Goal: Task Accomplishment & Management: Complete application form

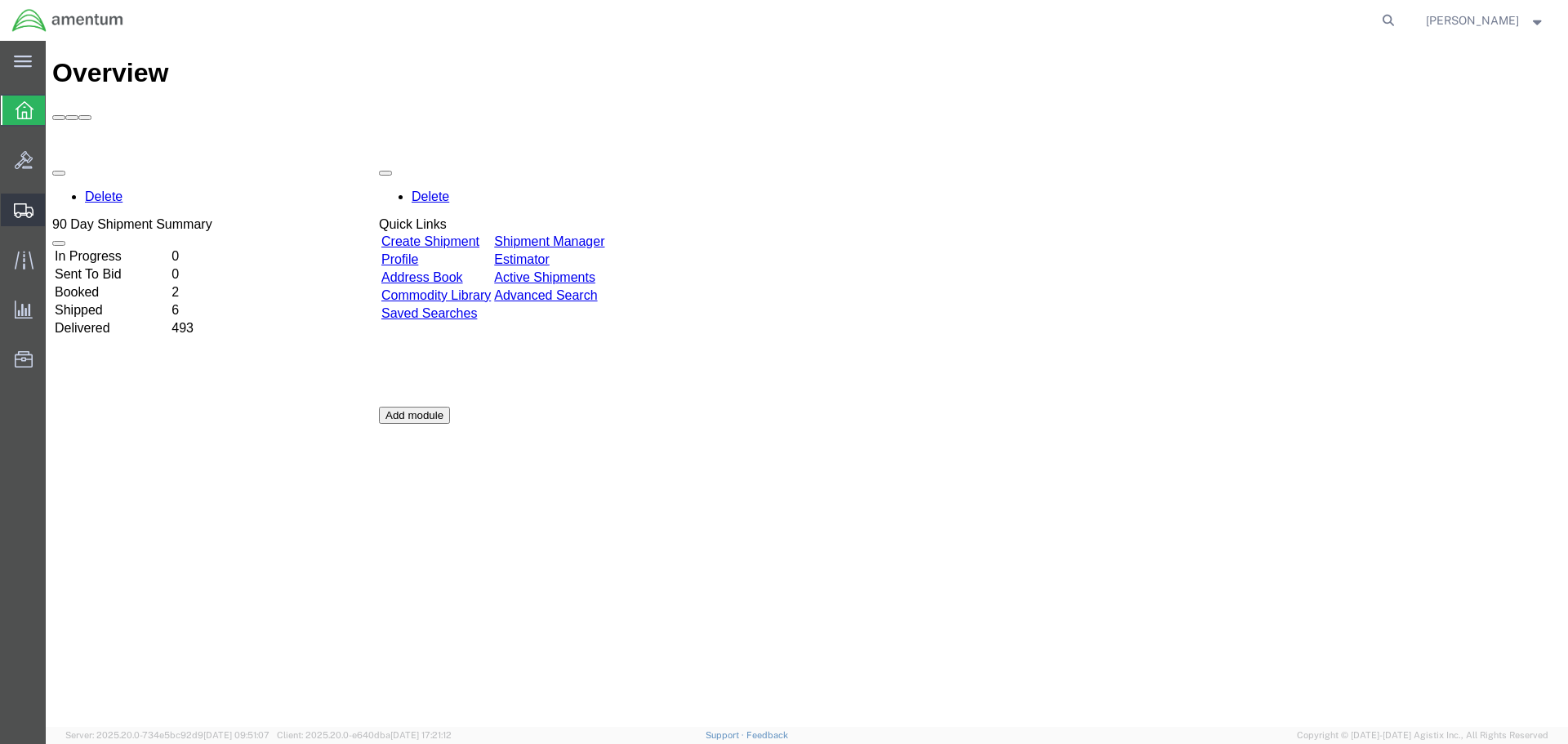
click at [0, 0] on span "Create Shipment" at bounding box center [0, 0] width 0 height 0
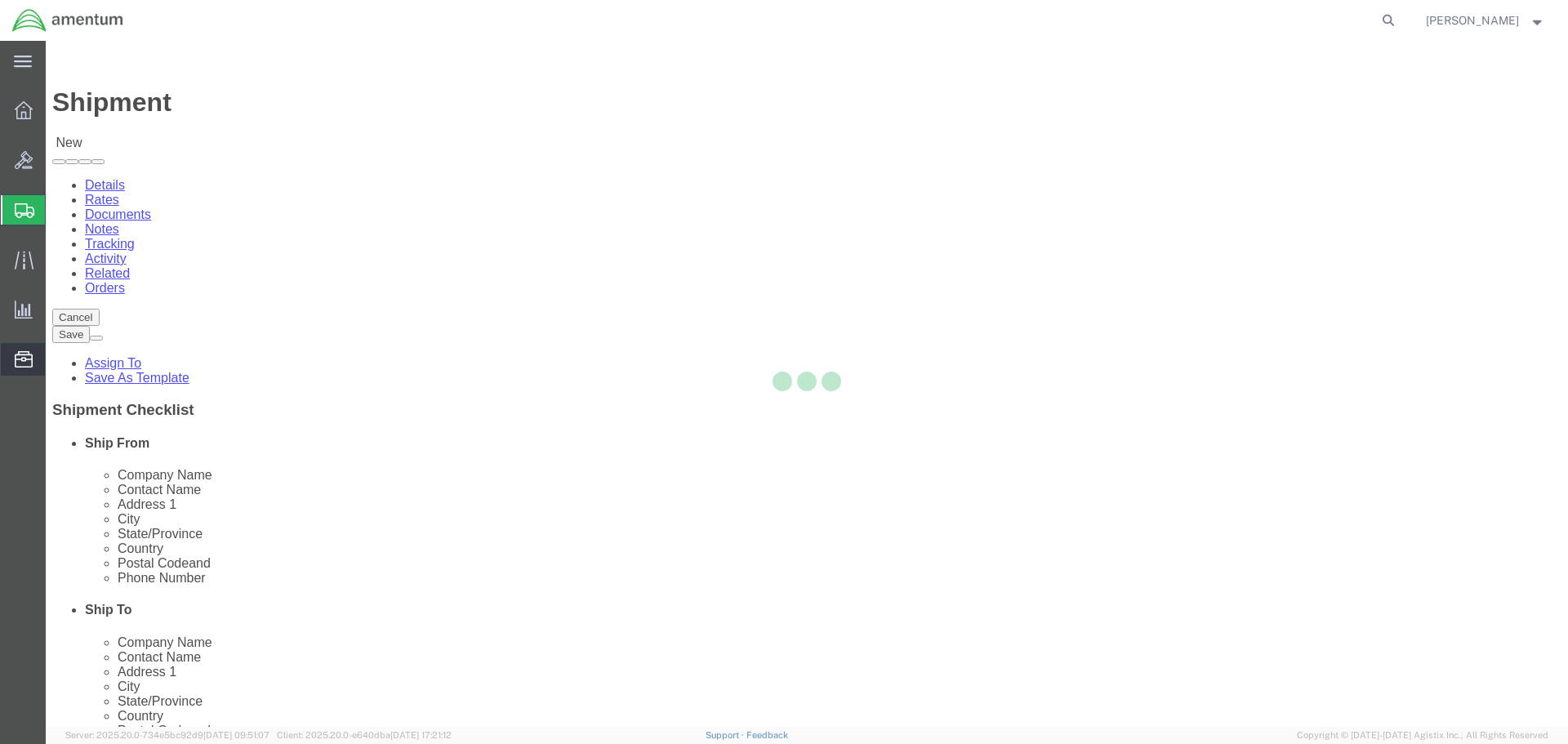
select select
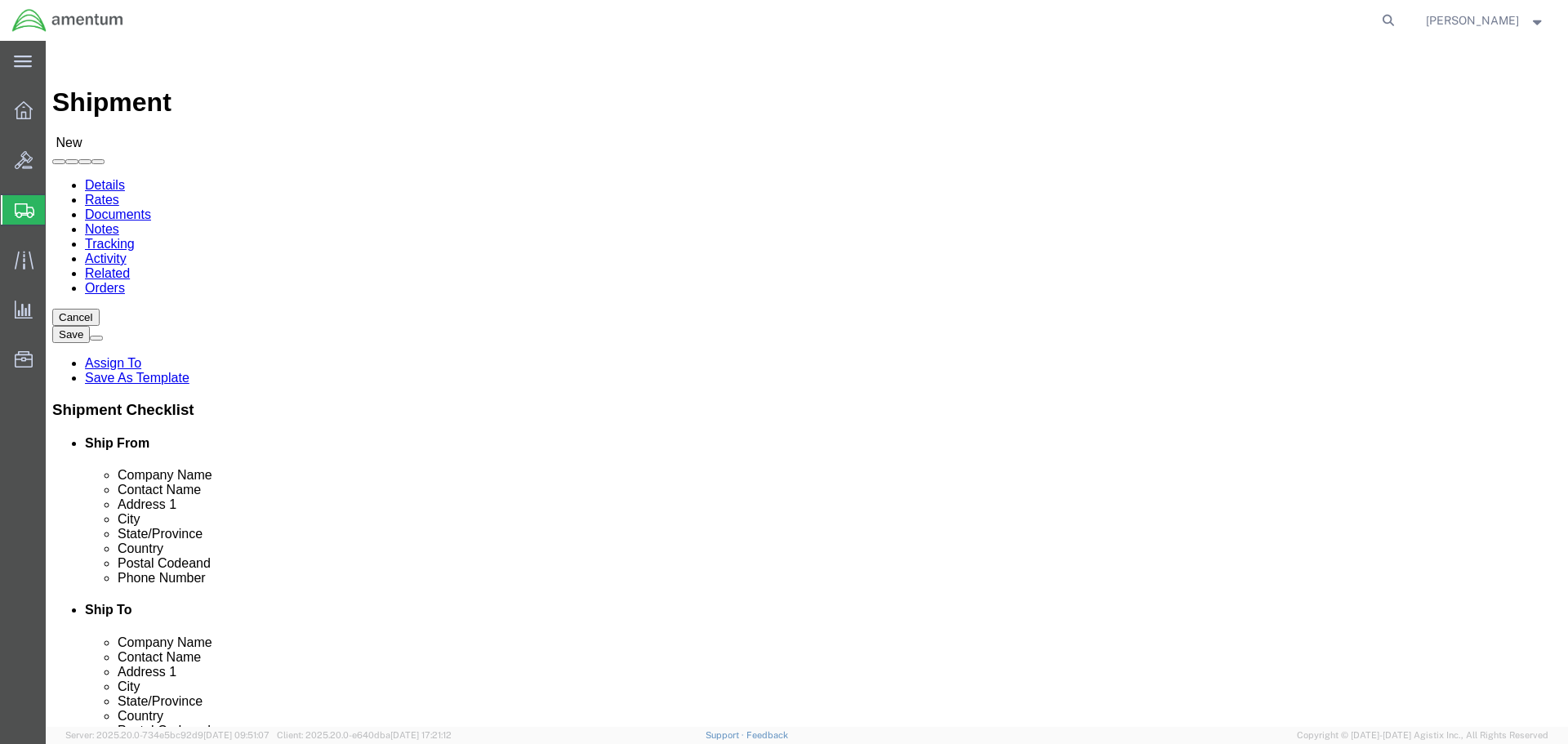
select select "MYPROFILE"
select select "FL"
type input "yum"
select select "49951"
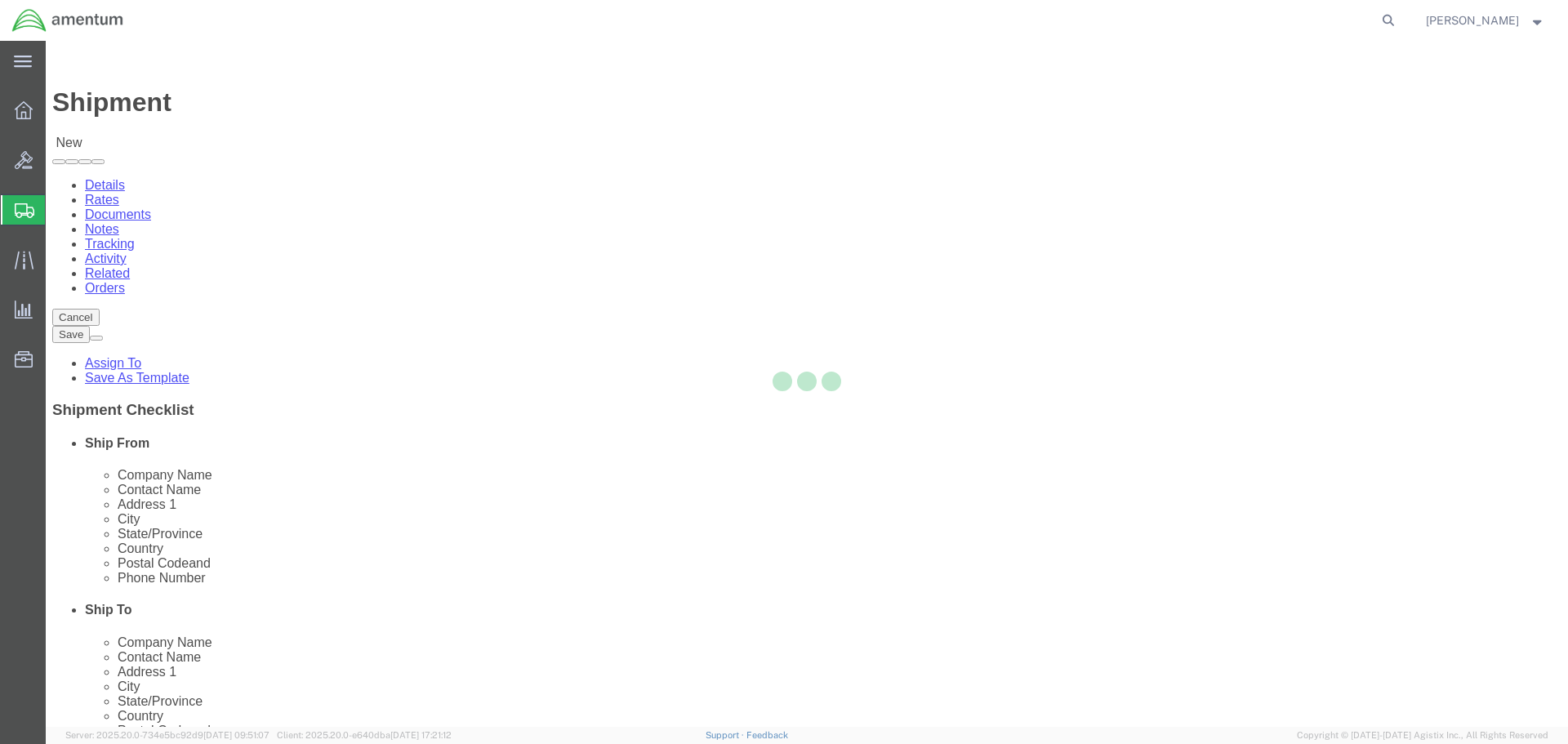
select select "AZ"
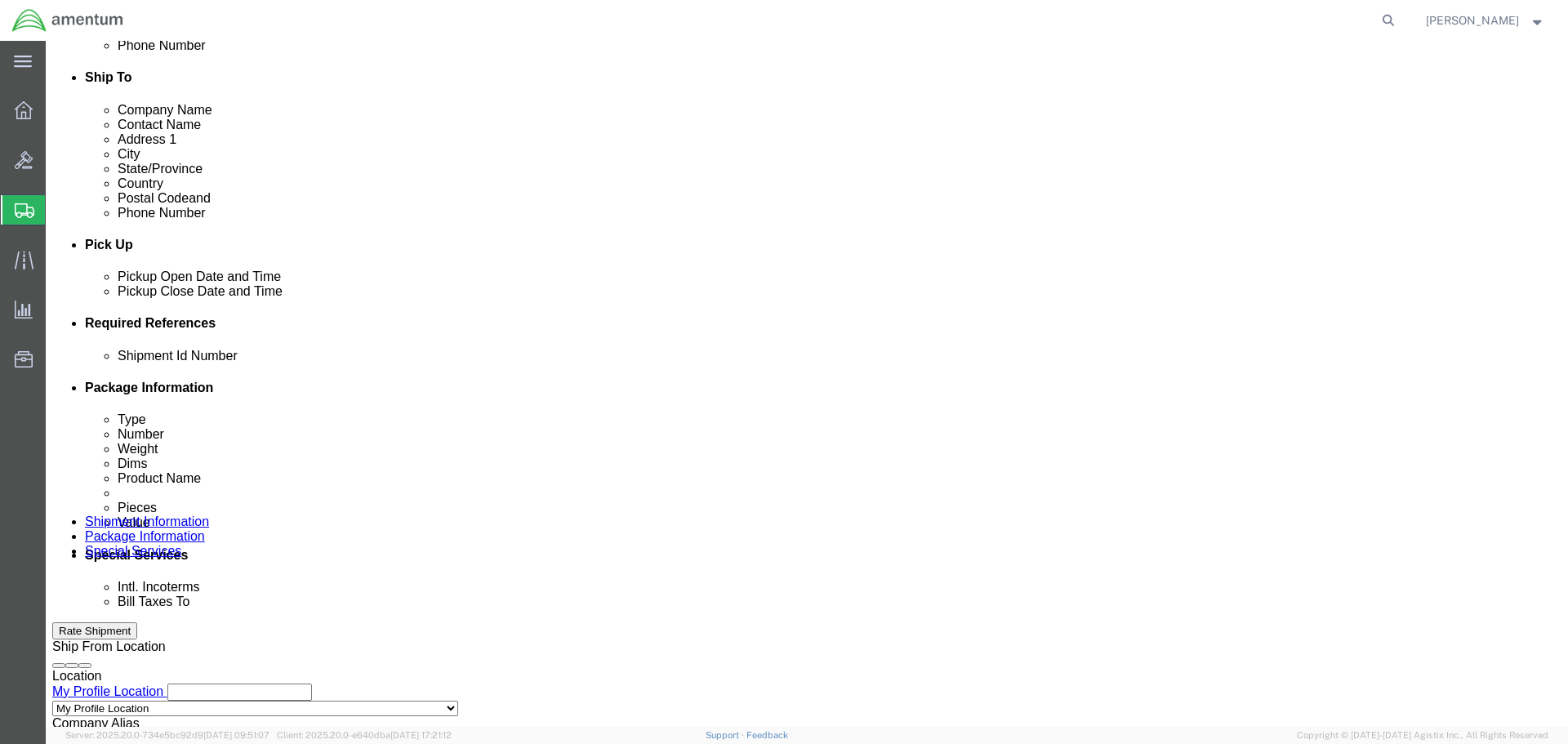
scroll to position [572, 0]
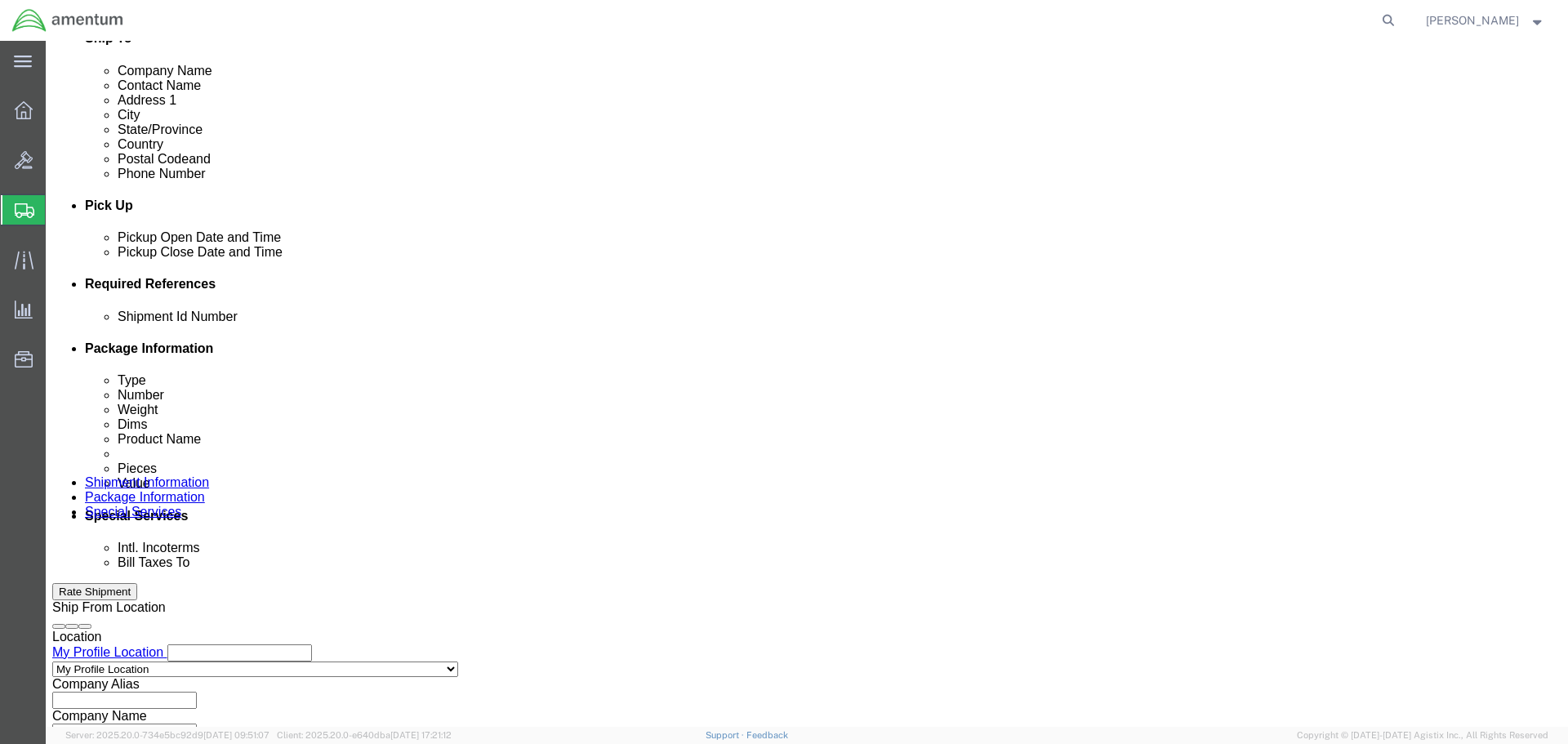
click div "[DATE] 10:00 AM"
click button "Apply"
click div "[DATE] 10:00 AM"
click input "2:30 AM"
click button "Apply"
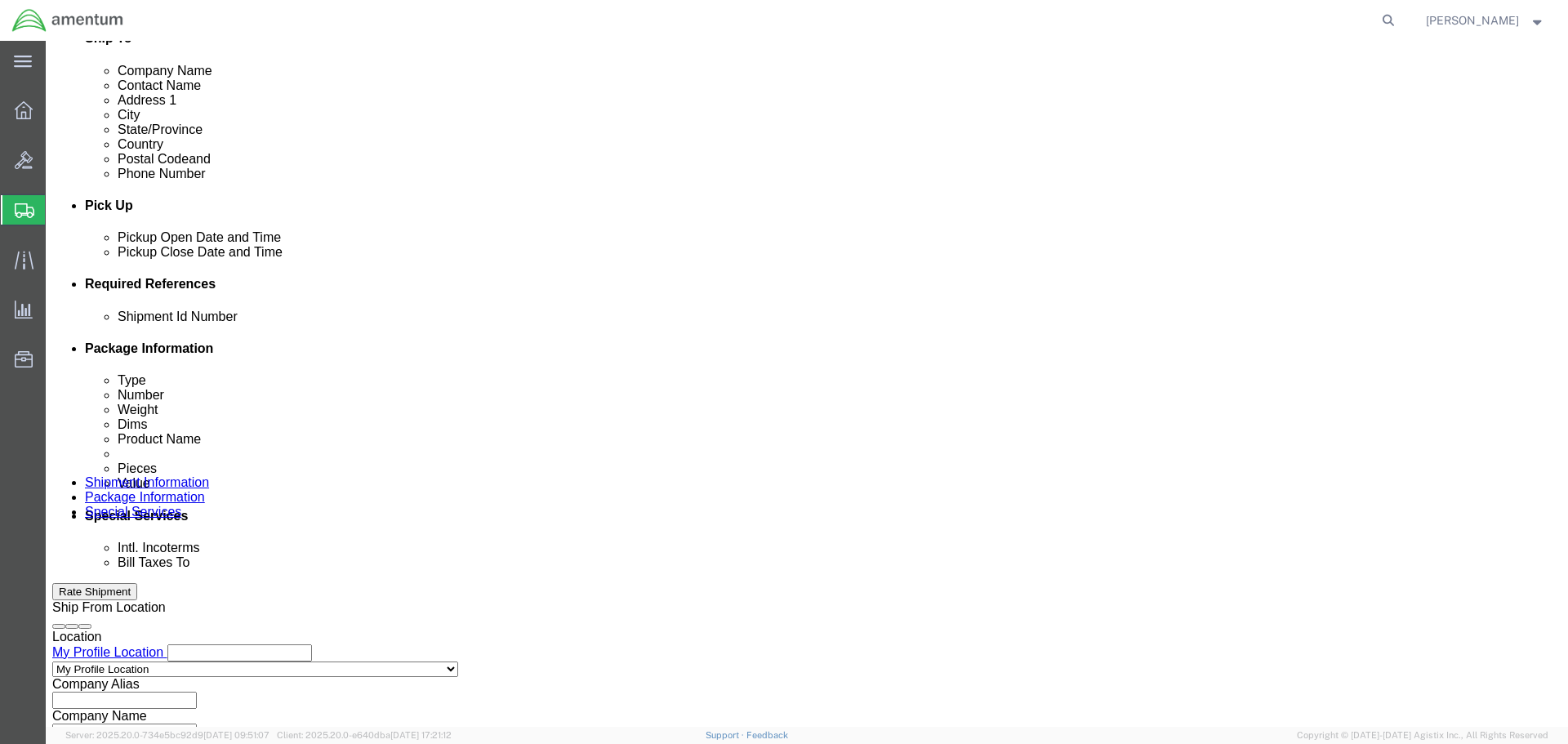
click div "[DATE] 10:00 AM"
click input "2:30 AM"
type input "2:30 pm"
click button "Apply"
click div "Pickup Start Date Pickup Start Time Pickup Open Date and Time [DATE] 9:00 AM Pi…"
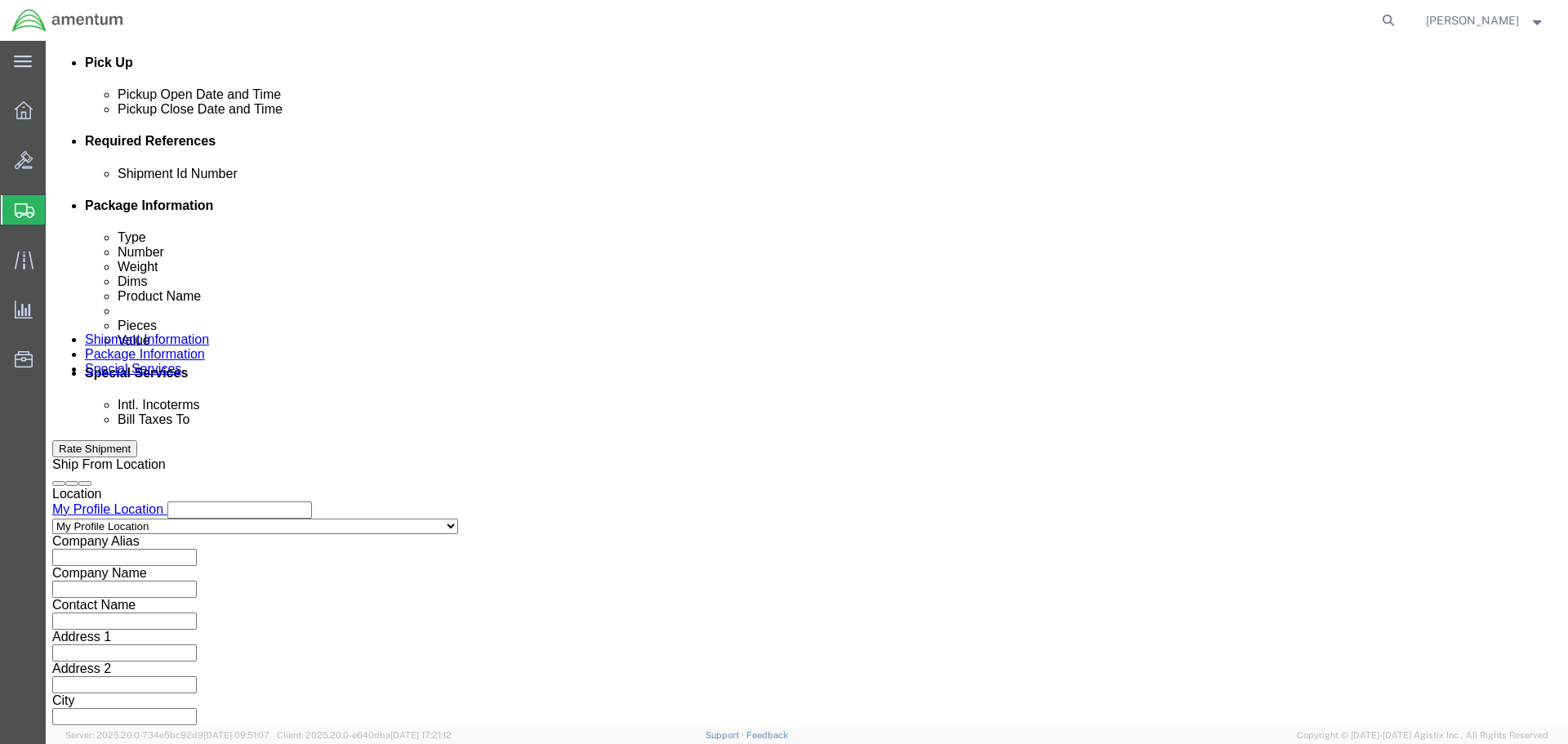
scroll to position [716, 0]
click input "text"
click button "Add reference"
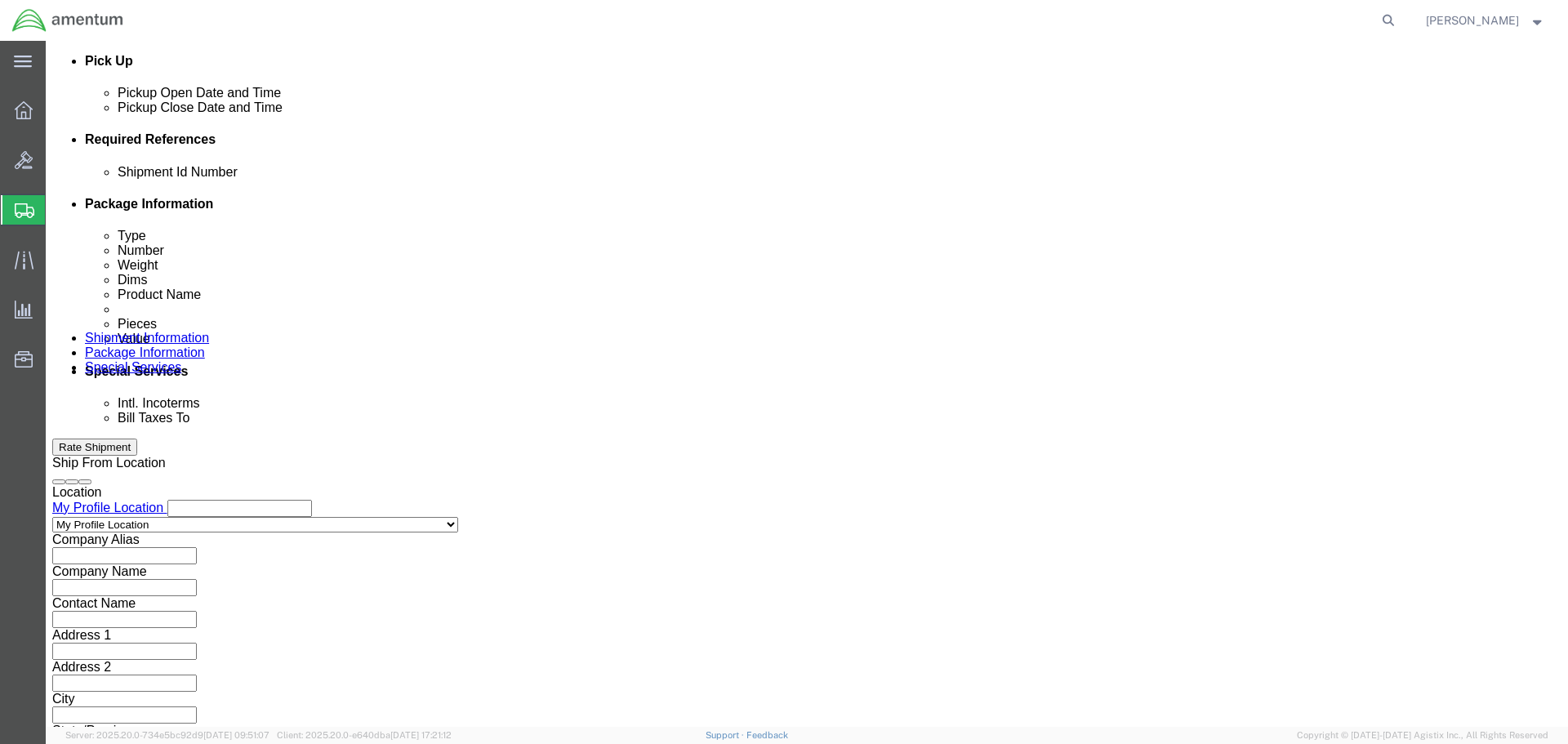
click input "text"
type input "380HD"
click select "Select Account Type Activity ID Airline Appointment Number ASN Batch Request # …"
drag, startPoint x: 877, startPoint y: 301, endPoint x: 868, endPoint y: 303, distance: 9.2
click div "Select Account Type Activity ID Airline Appointment Number ASN Batch Request # …"
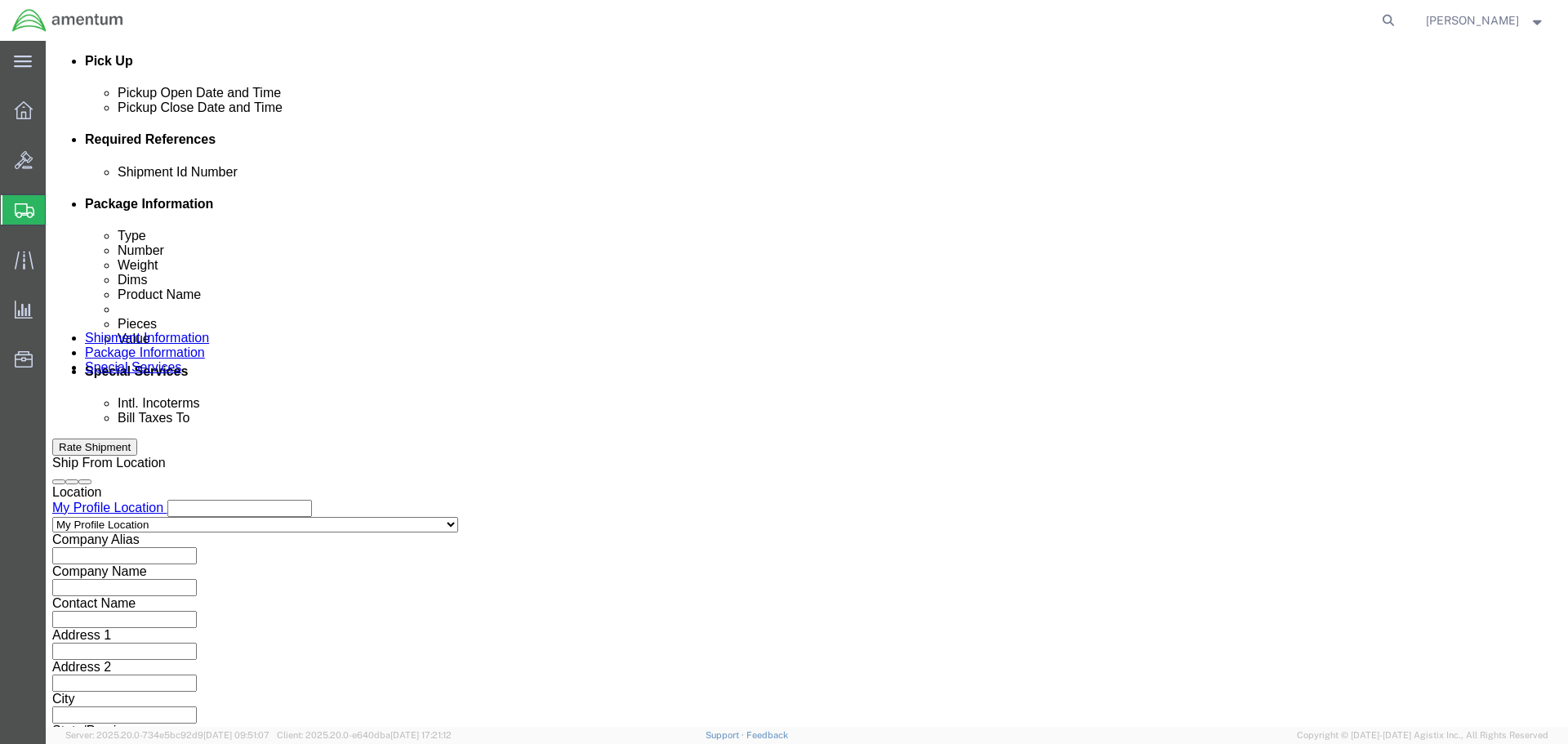
click select "Select Account Type Activity ID Airline Appointment Number ASN Batch Request # …"
select select "DEPT"
click select "Select Account Type Activity ID Airline Appointment Number ASN Batch Request # …"
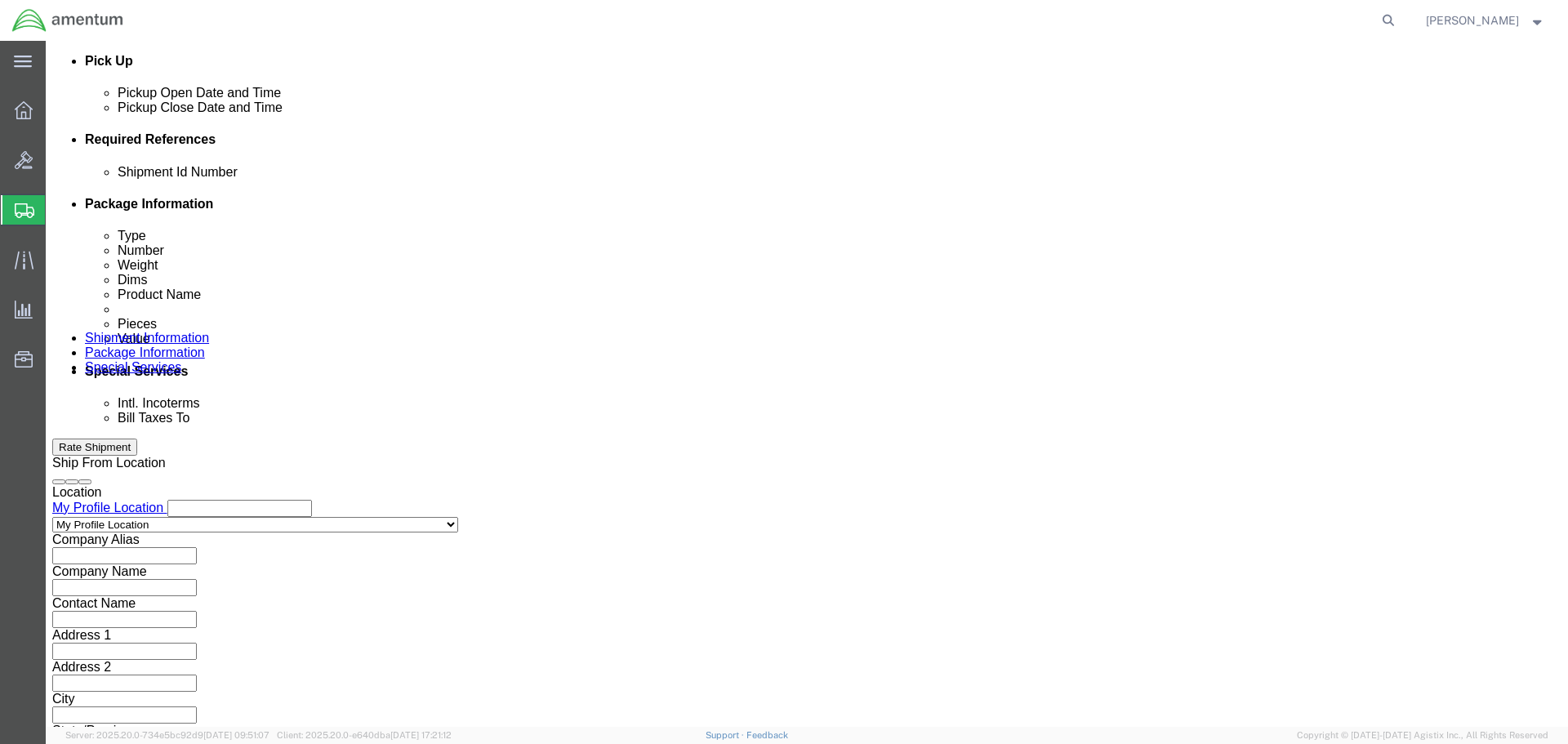
click select "Select Account Type Activity ID Airline Appointment Number ASN Batch Request # …"
select select "CUSTREF"
click select "Select Account Type Activity ID Airline Appointment Number ASN Batch Request # …"
select select "PROJNUM"
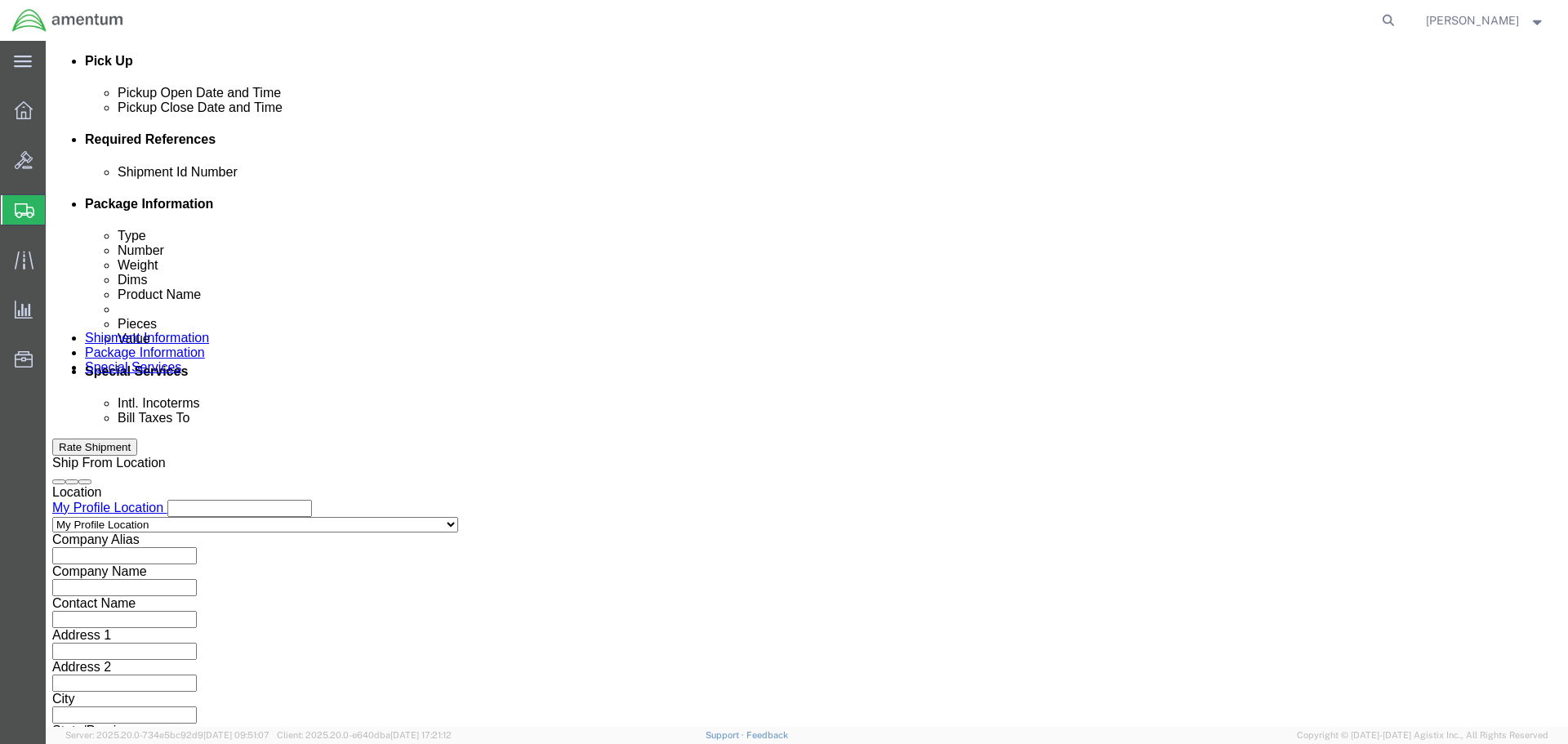
click select "Select Account Type Activity ID Airline Appointment Number ASN Batch Request # …"
click input "text"
type input "6118.04.03.2219.000.SER.0000"
click input "text"
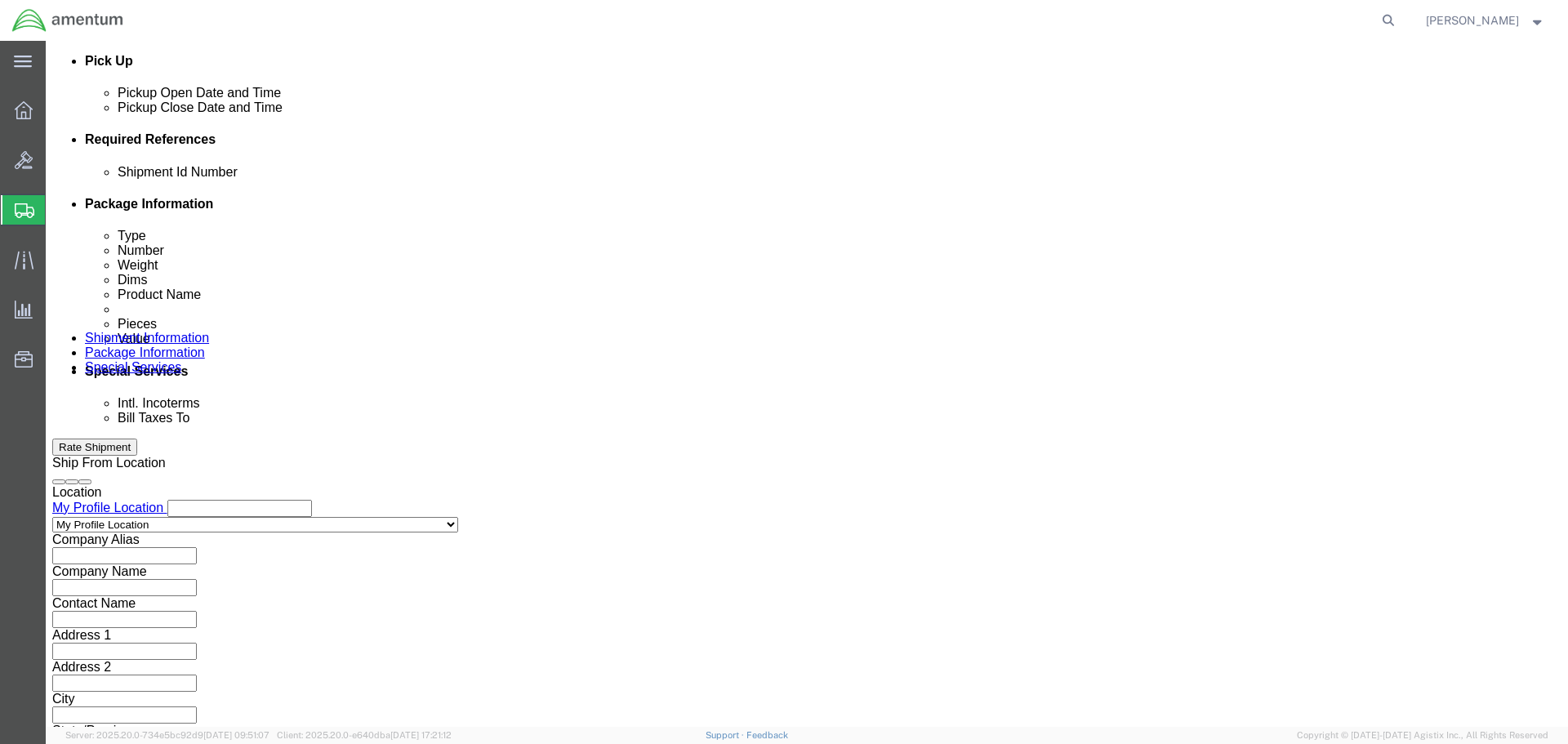
scroll to position [0, 0]
type input "CBP"
click div "Shipment Id Number 380HD Select Account Type Activity ID Airline Appointment Nu…"
click select "Select Account Type Activity ID Airline Appointment Number ASN Batch Request # …"
click input "text"
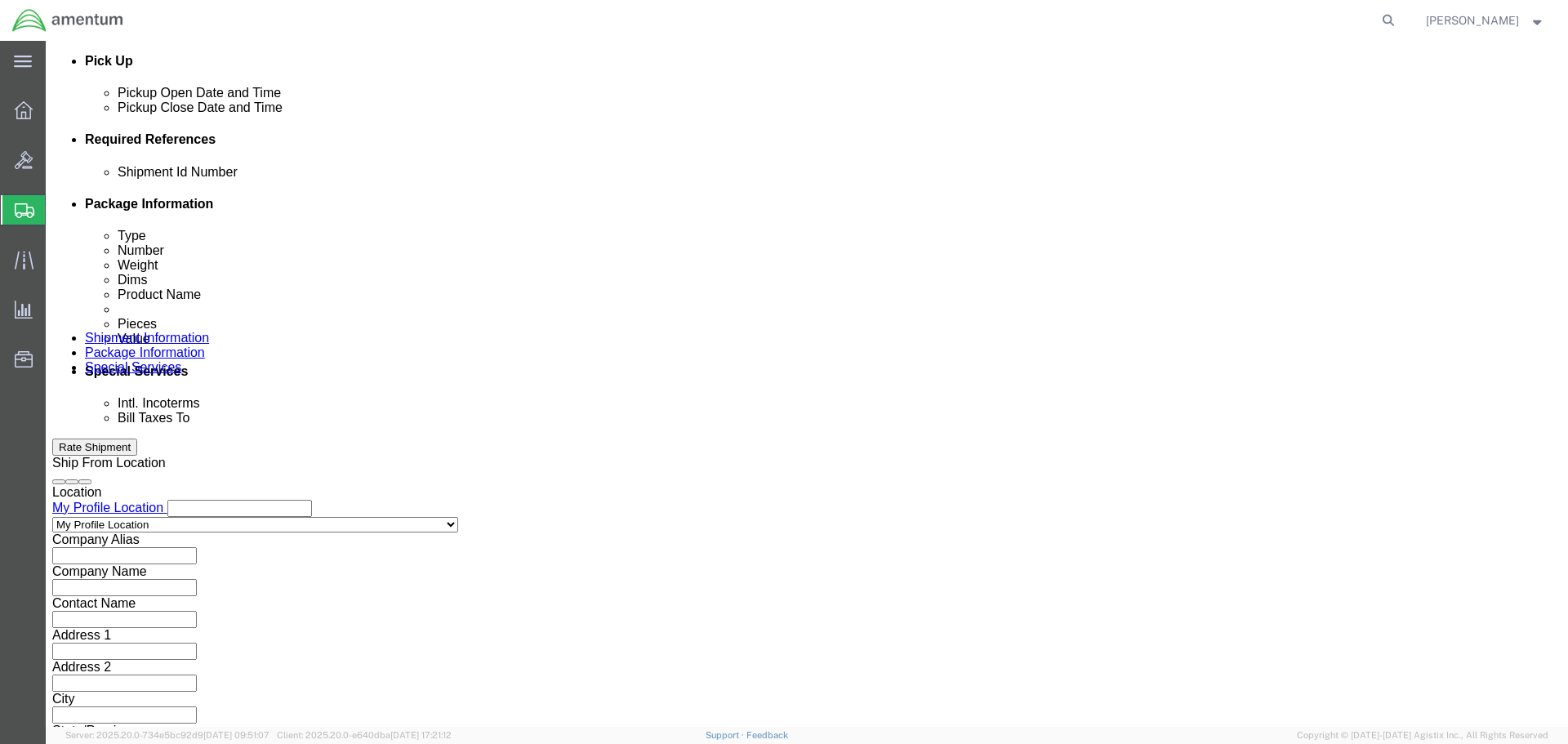
type input "i"
click div "Shipment Id Number 380HD Select Account Type Activity ID Airline Appointment Nu…"
click input "IR1526"
drag, startPoint x: 228, startPoint y: 321, endPoint x: 249, endPoint y: 330, distance: 22.8
click input "IR1526"
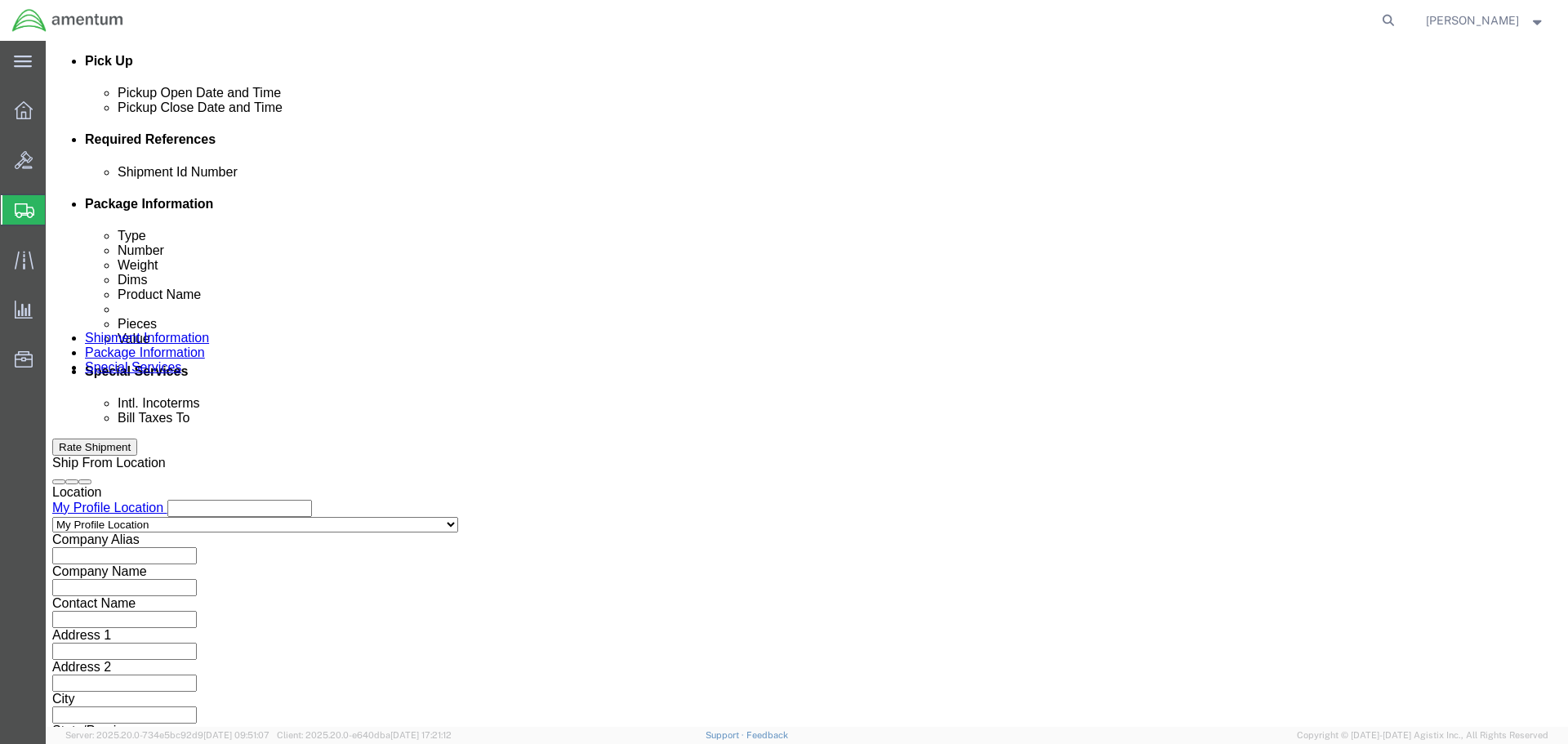
click input "IR1526"
type input "IR01526"
click div "IR01526"
click input "380HD"
type input "380HD TO YUM"
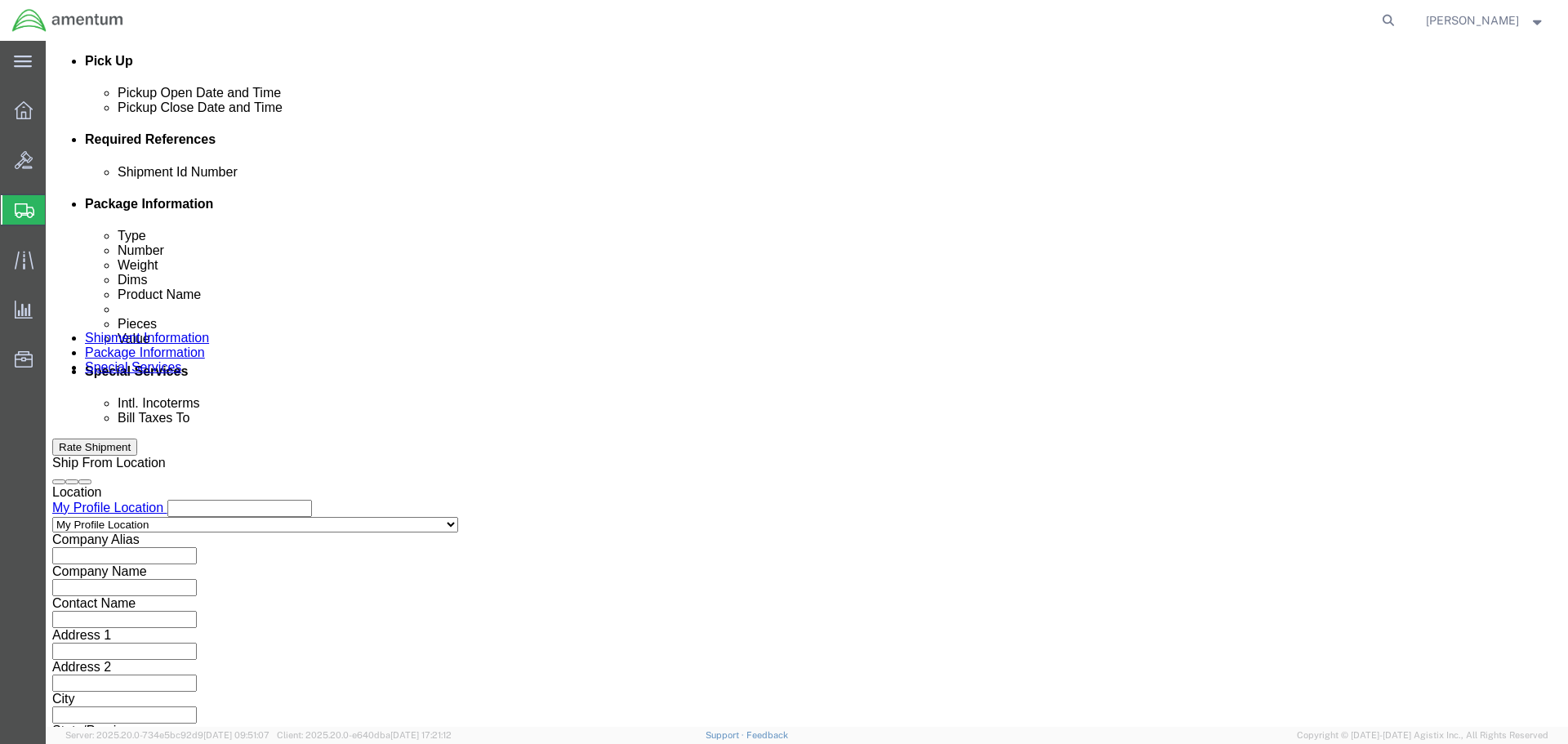
click div "Shipment Id Number 380HD TO YUM Select Account Type Activity ID Airline Appoint…"
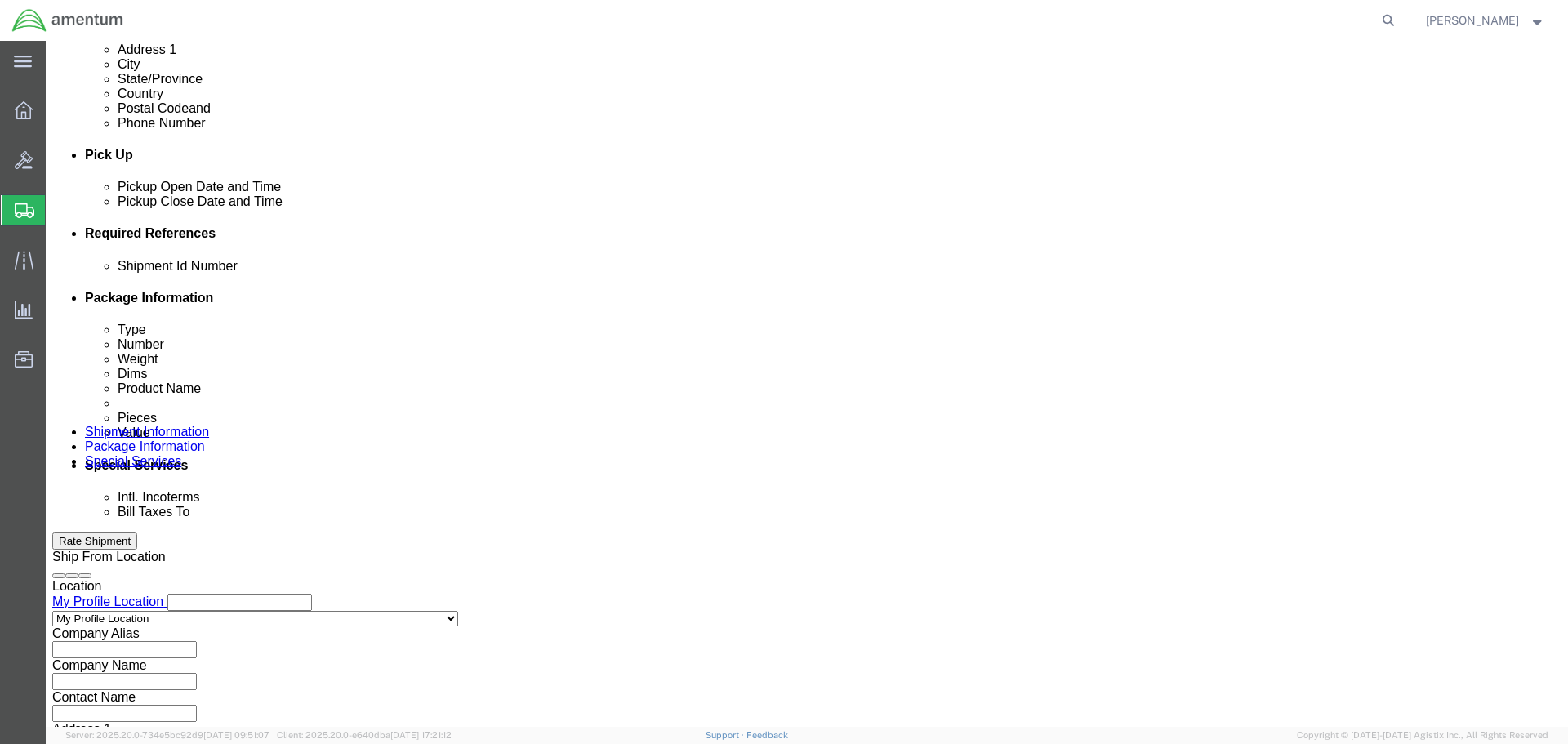
scroll to position [748, 0]
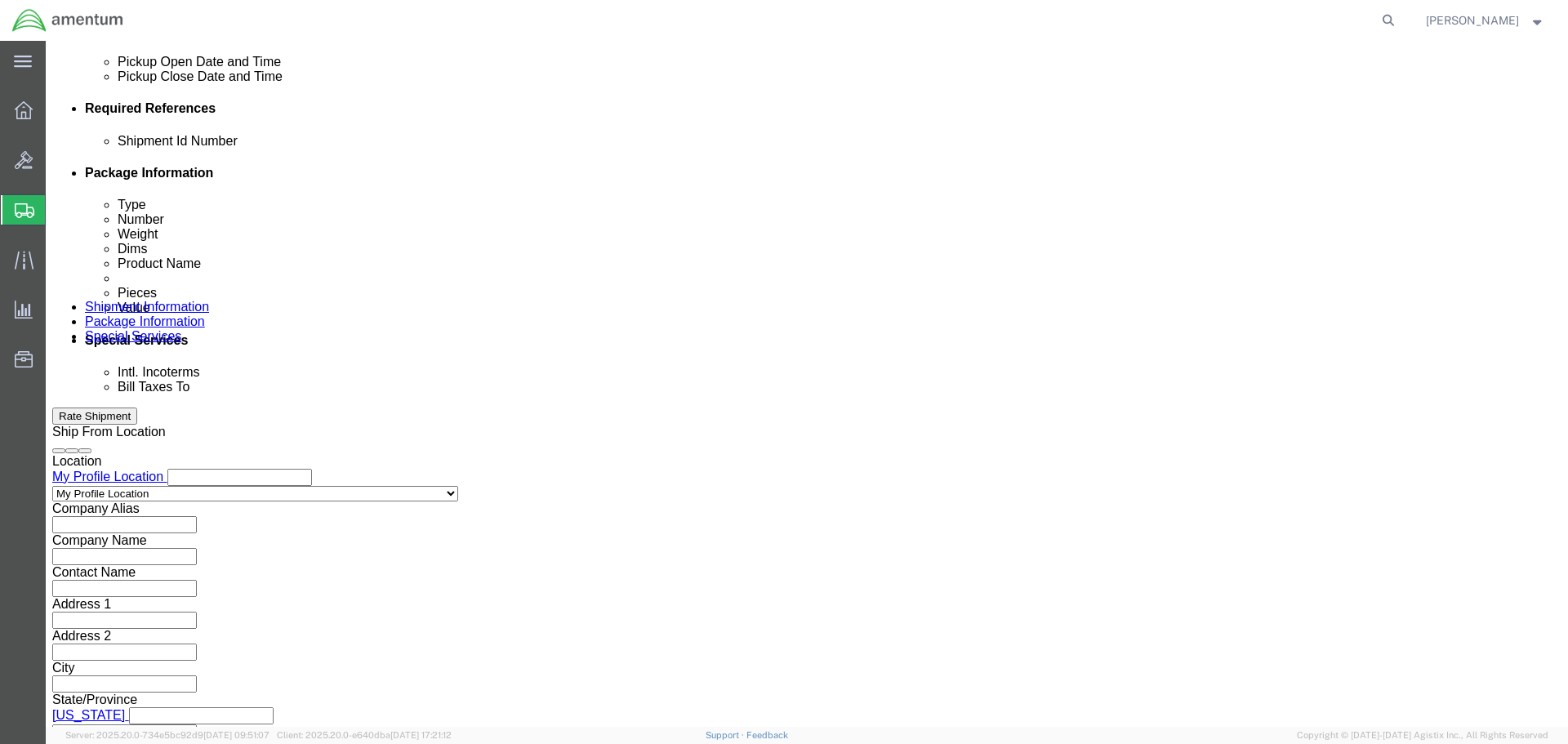
click button "Continue"
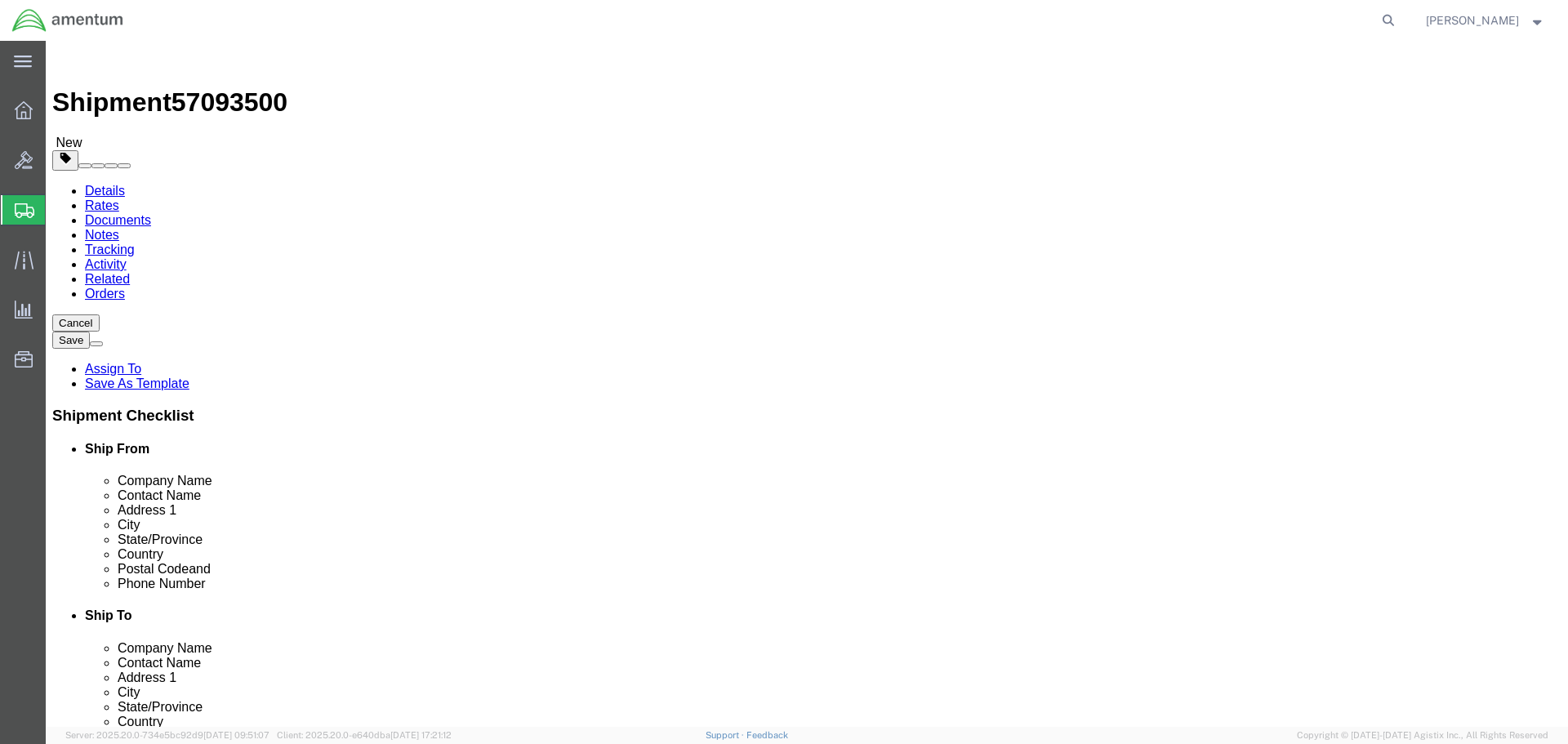
click select "Select BCK Boxes Bale(s) Basket(s) Bolt(s) Bottle(s) Buckets Bulk Bundle(s) Can…"
select select "PSNS"
click select "Select BCK Boxes Bale(s) Basket(s) Bolt(s) Bottle(s) Buckets Bulk Bundle(s) Can…"
click input "1"
click div "1"
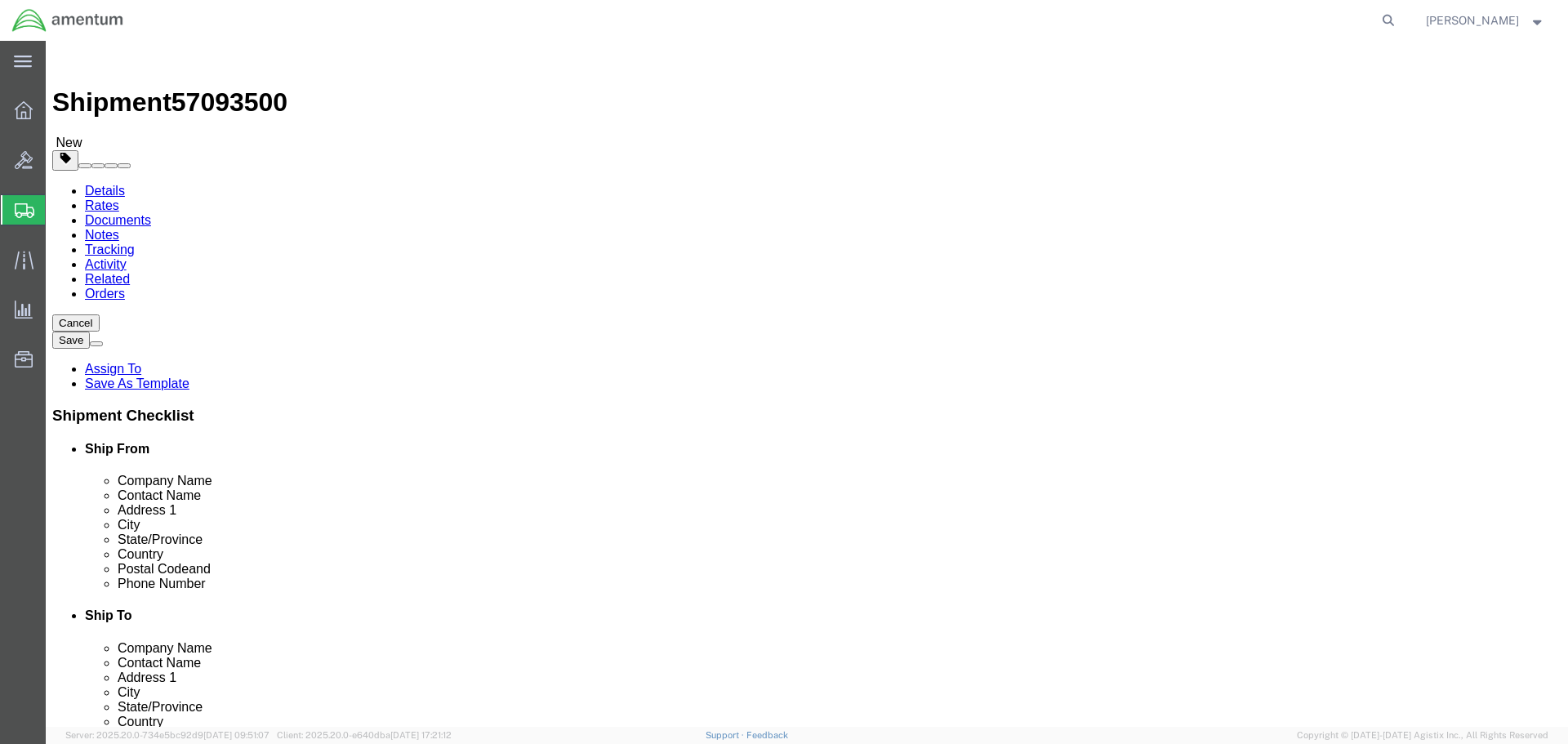
click input "text"
type input "36"
type input "58"
click input "0.00"
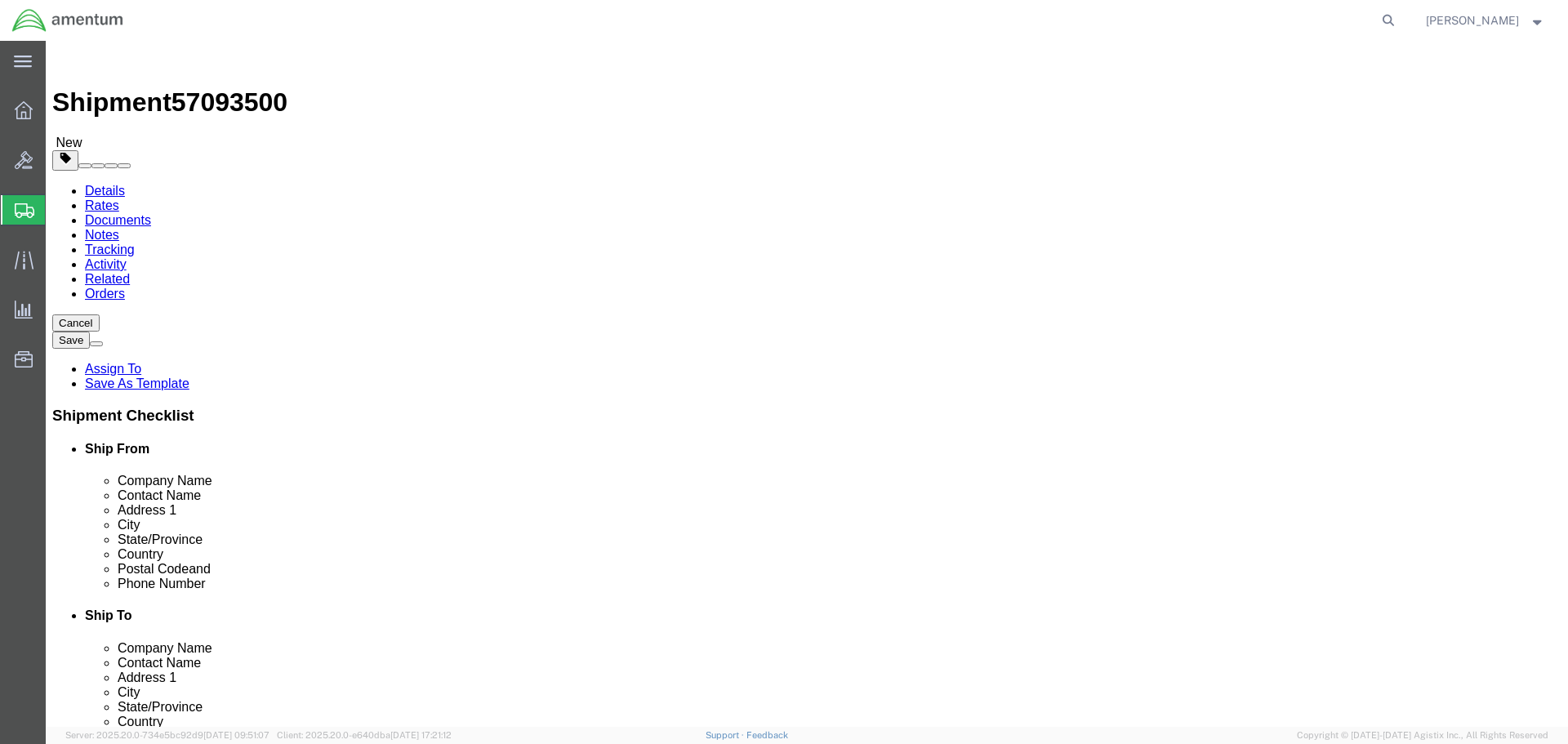
drag, startPoint x: 256, startPoint y: 412, endPoint x: 208, endPoint y: 420, distance: 48.7
click div "Weight 0.00 Select kgs lbs Ship. t°"
type input "245"
click div "Package Type Select BCK Boxes Bale(s) Basket(s) Bolt(s) Bottle(s) Buckets Bulk …"
click div "Package Content # 1 1 x Pallet(s) Standard (Not Stackable) Package Type Select …"
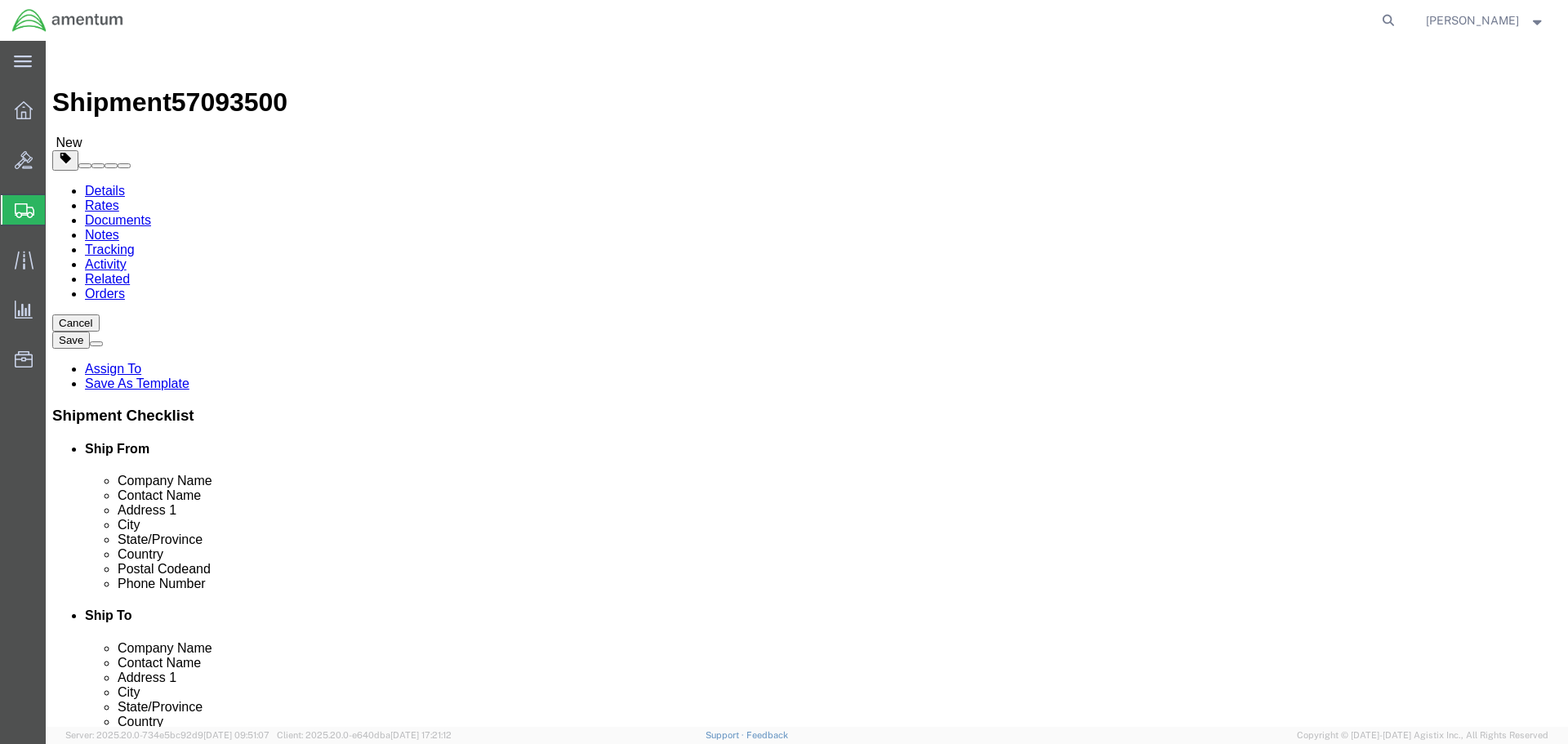
click div "Package Content # 1 1 x Pallet(s) Standard (Not Stackable) Package Type Select …"
click link "Add Content"
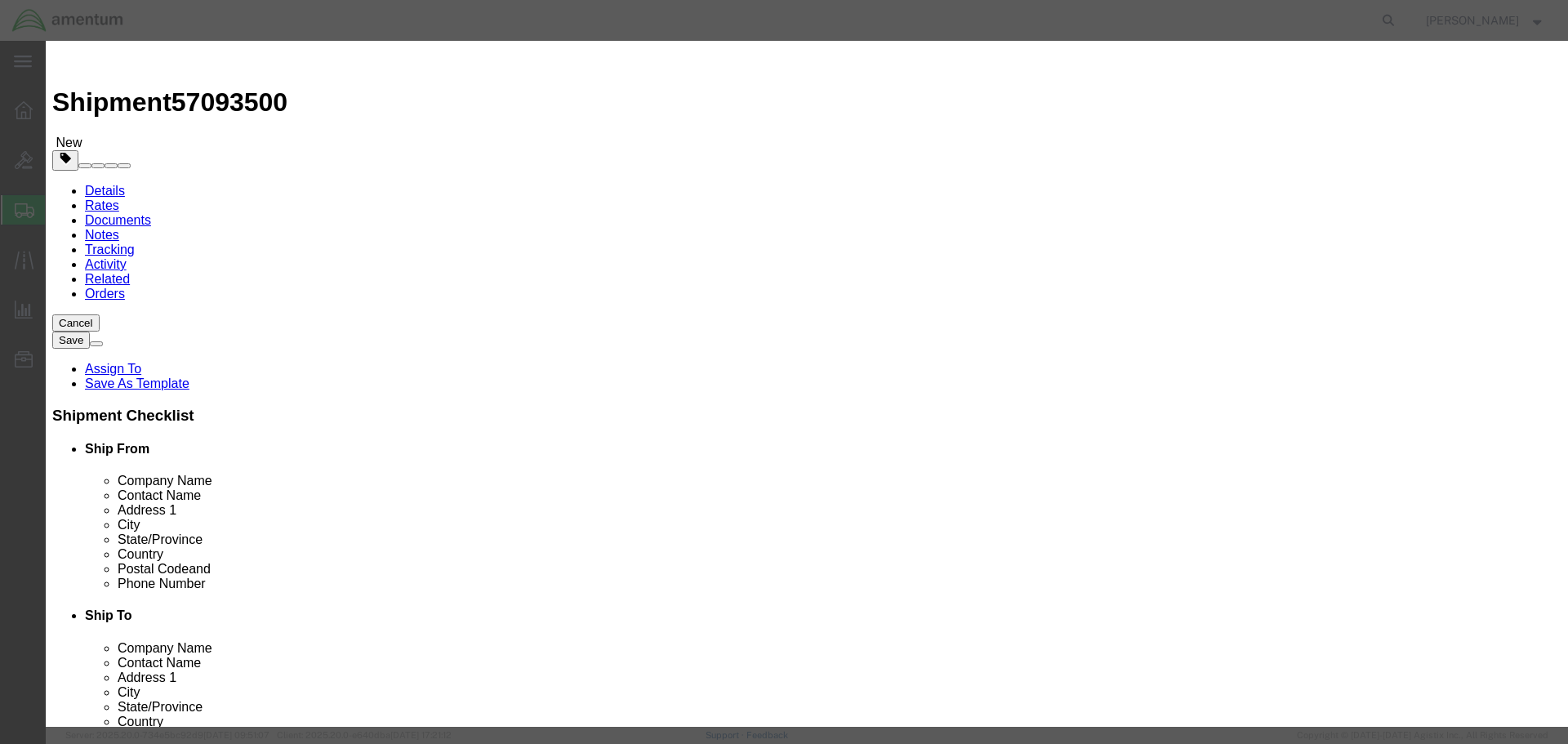
click input "text"
type input "380HD"
click div "Commodity library"
click input "0"
drag, startPoint x: 479, startPoint y: 161, endPoint x: 466, endPoint y: 186, distance: 28.2
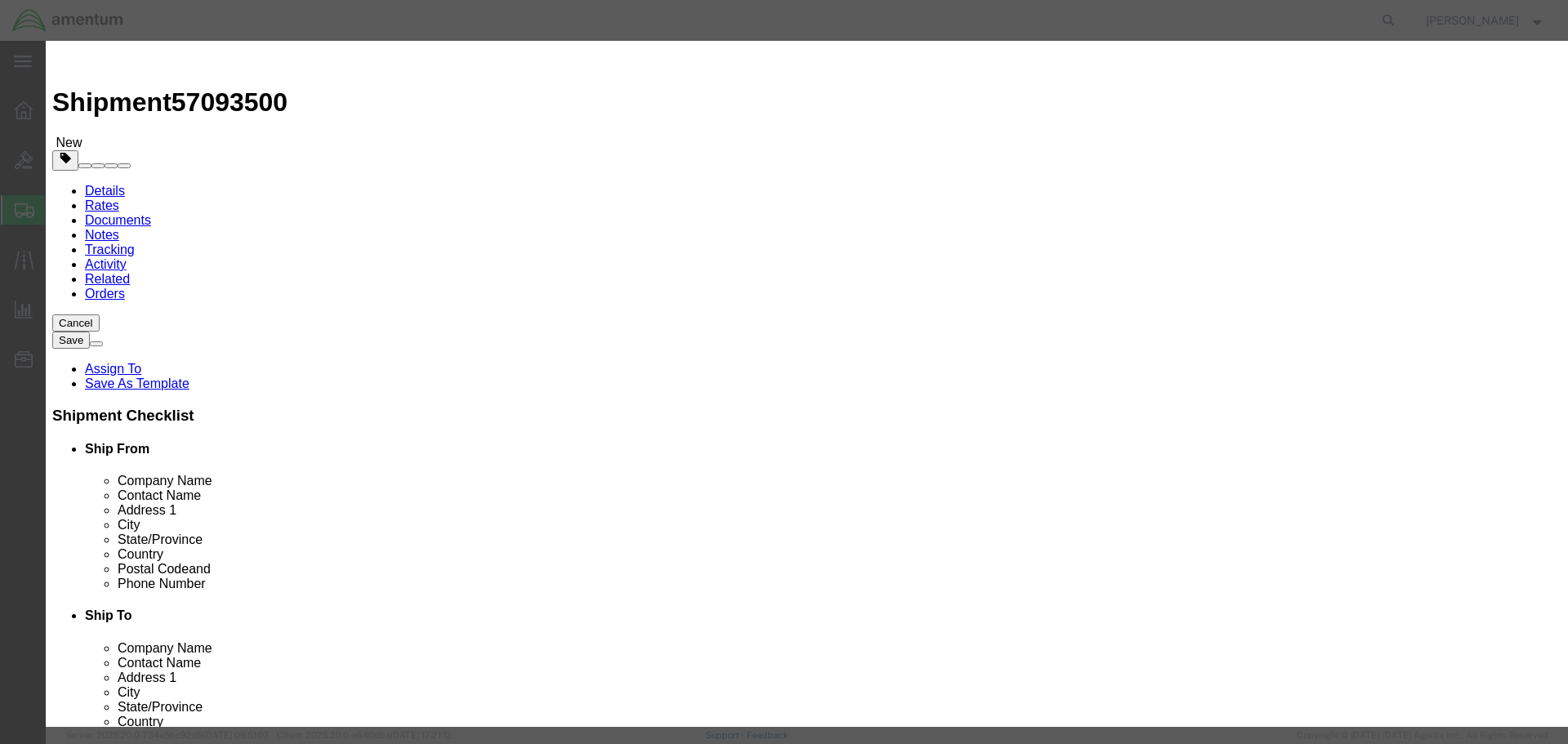
click div "0"
type input "1"
click input "text"
click select "Select 50 55 60 65 70 85 92.5 100 125 175 250 300 400"
click input "text"
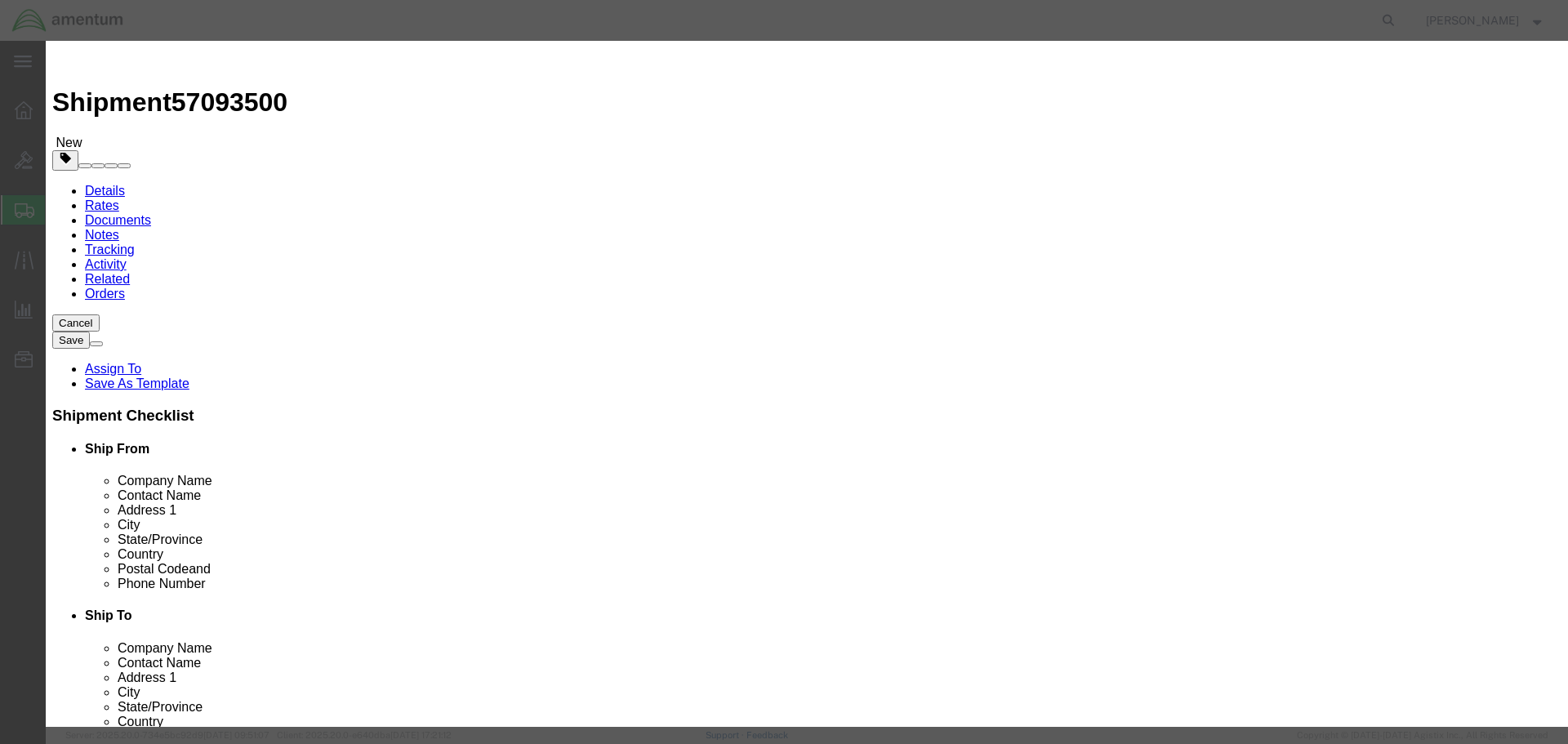
type input "700000"
click select "Select 50 55 60 65 70 85 92.5 100 125 175 250 300 400"
select select "175"
click select "Select 50 55 60 65 70 85 92.5 100 125 175 250 300 400"
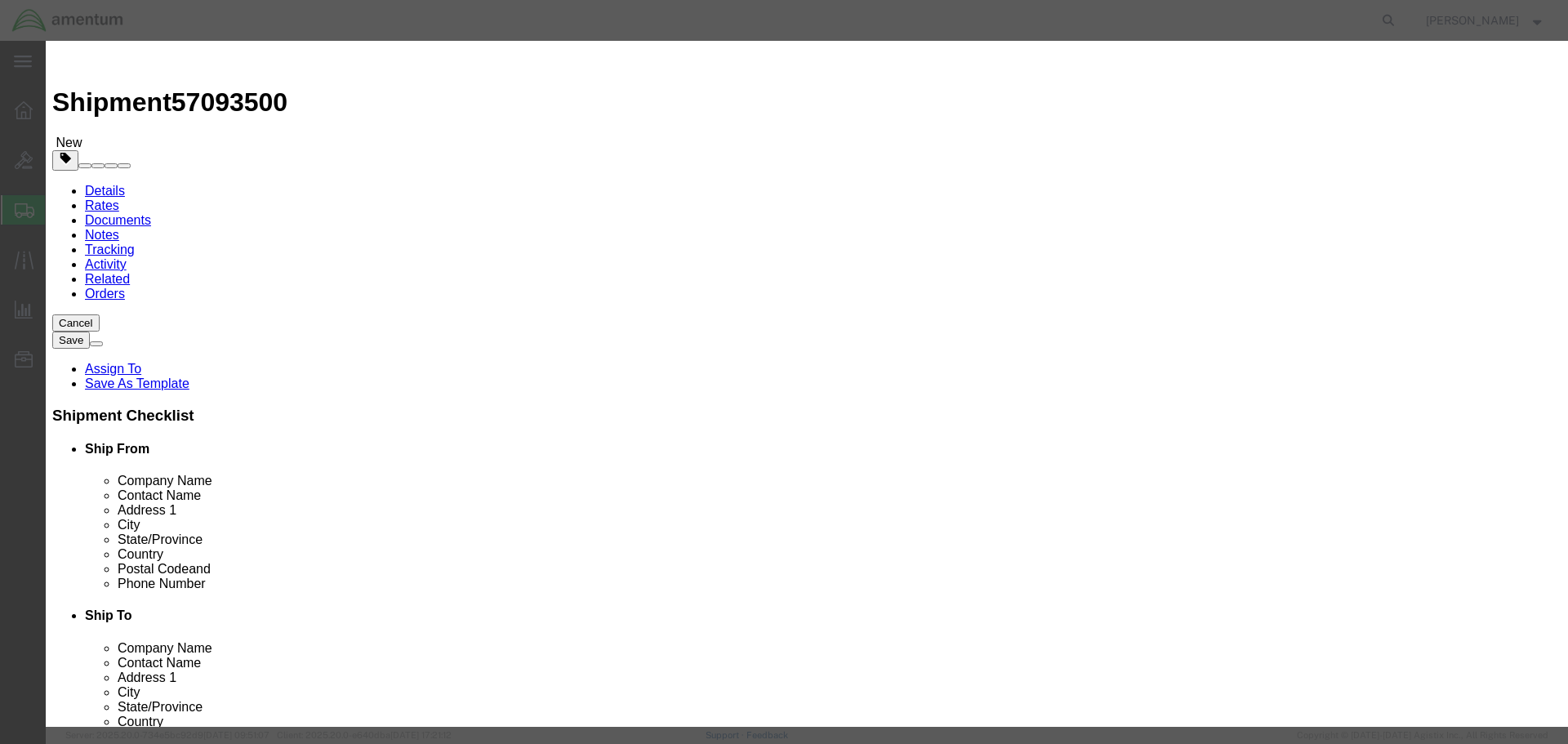
click label "GL Reference"
click button "Save & Close"
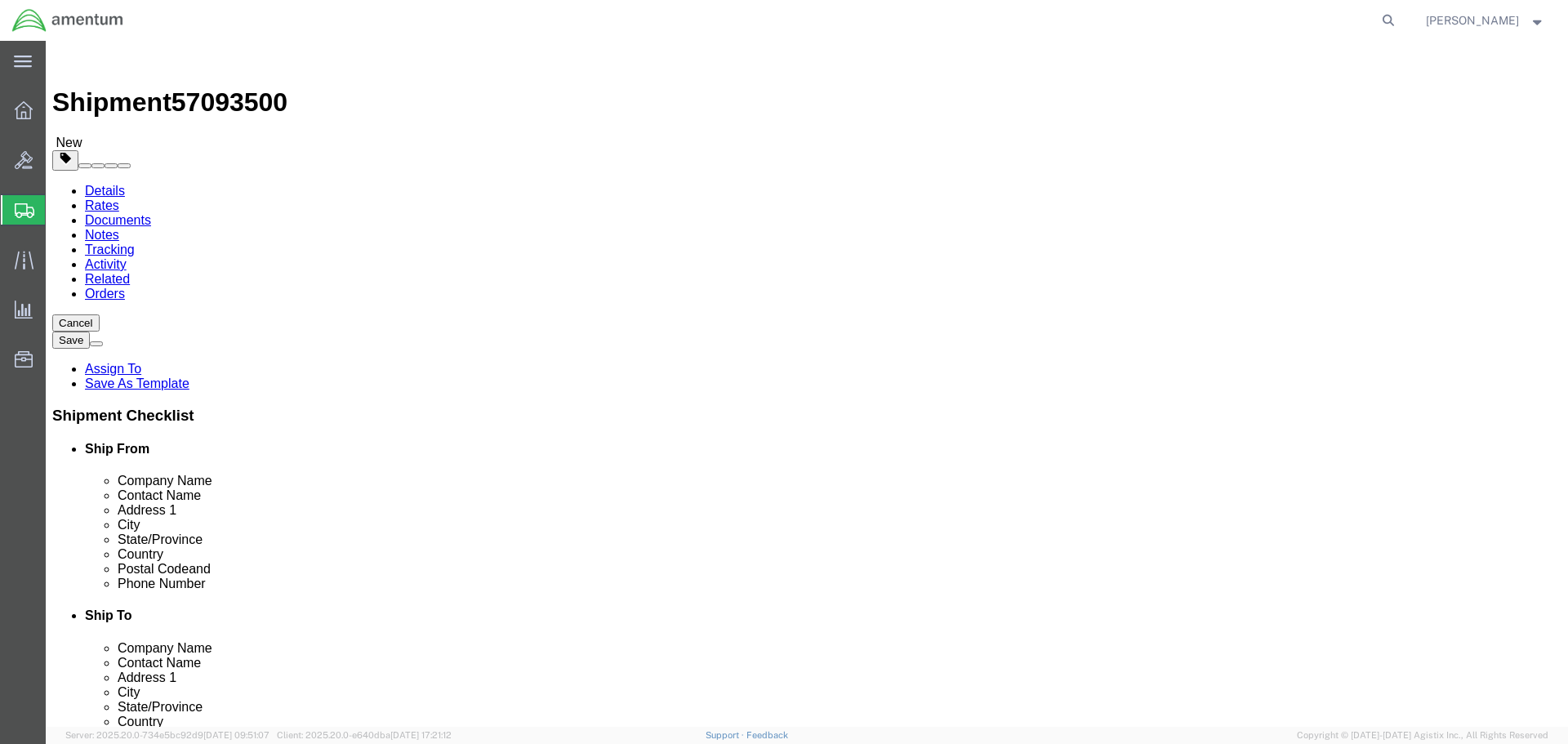
click button "Rate Shipment"
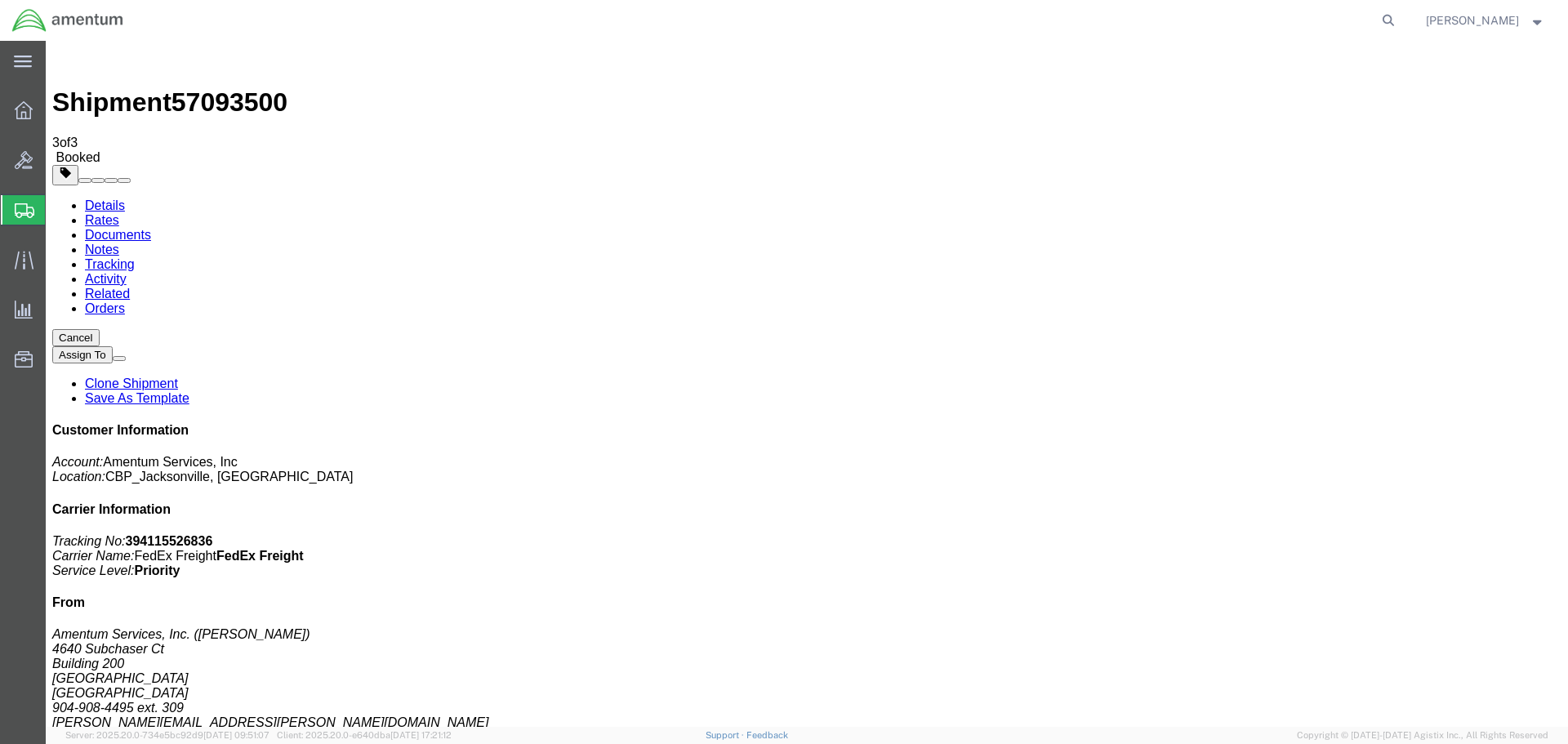
drag, startPoint x: 71, startPoint y: 259, endPoint x: 146, endPoint y: 293, distance: 82.3
checkbox input "true"
drag, startPoint x: 1342, startPoint y: 253, endPoint x: 1425, endPoint y: 256, distance: 83.1
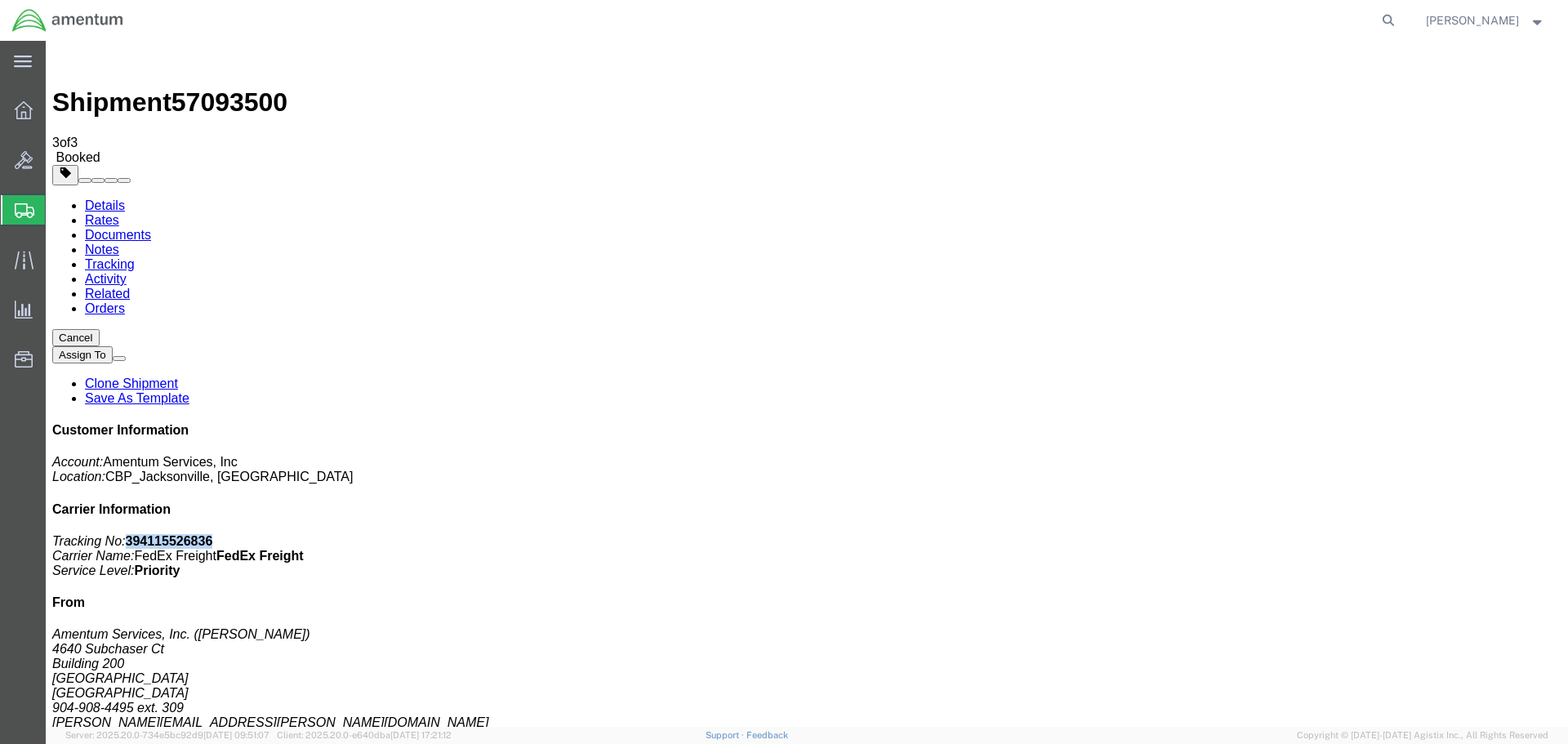
click at [1424, 534] on p "Tracking No: 394115526836 Carrier Name: FedEx Freight FedEx Freight Service Lev…" at bounding box center [807, 556] width 1509 height 44
copy b "394115526836"
click at [1477, 534] on p "Tracking No: 394115526836 Carrier Name: FedEx Freight FedEx Freight Service Lev…" at bounding box center [807, 556] width 1509 height 44
click at [101, 199] on link "Details" at bounding box center [105, 205] width 40 height 14
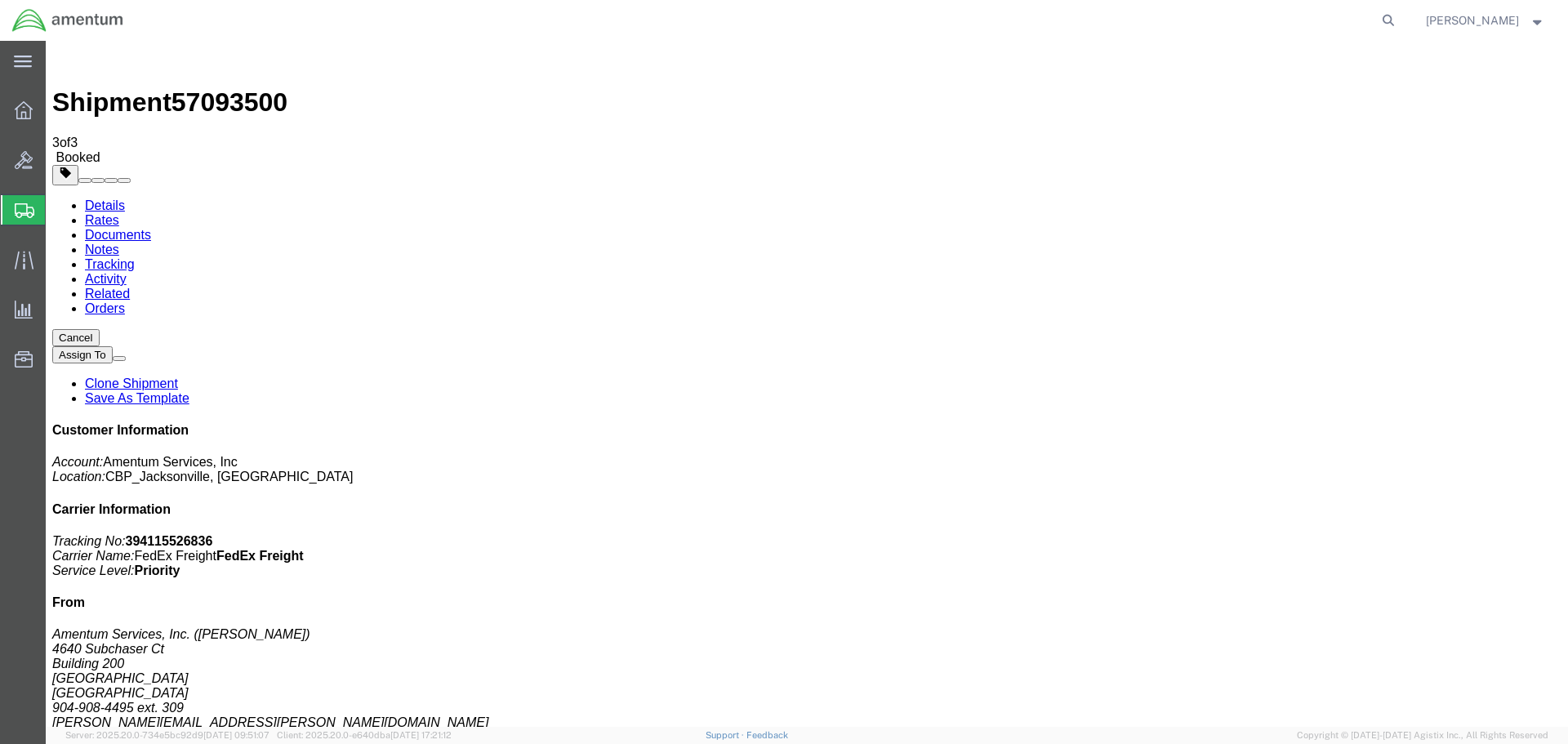
click link "Schedule pickup request"
